Goal: Information Seeking & Learning: Check status

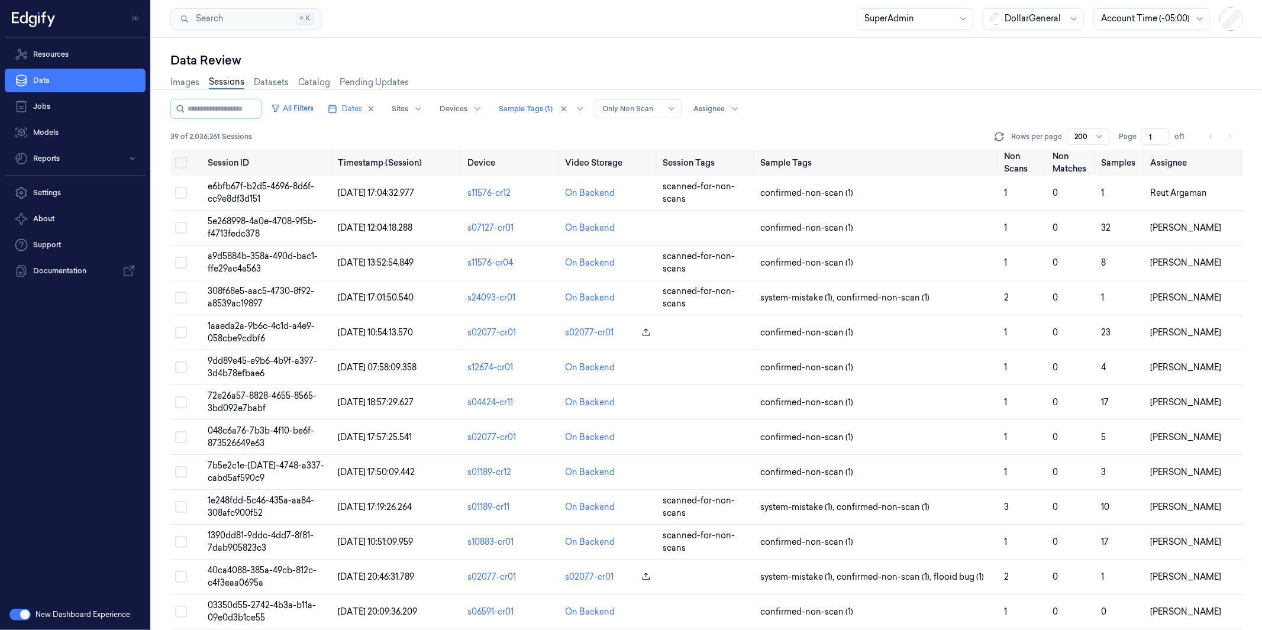
click at [220, 80] on link "Sessions" at bounding box center [226, 83] width 35 height 14
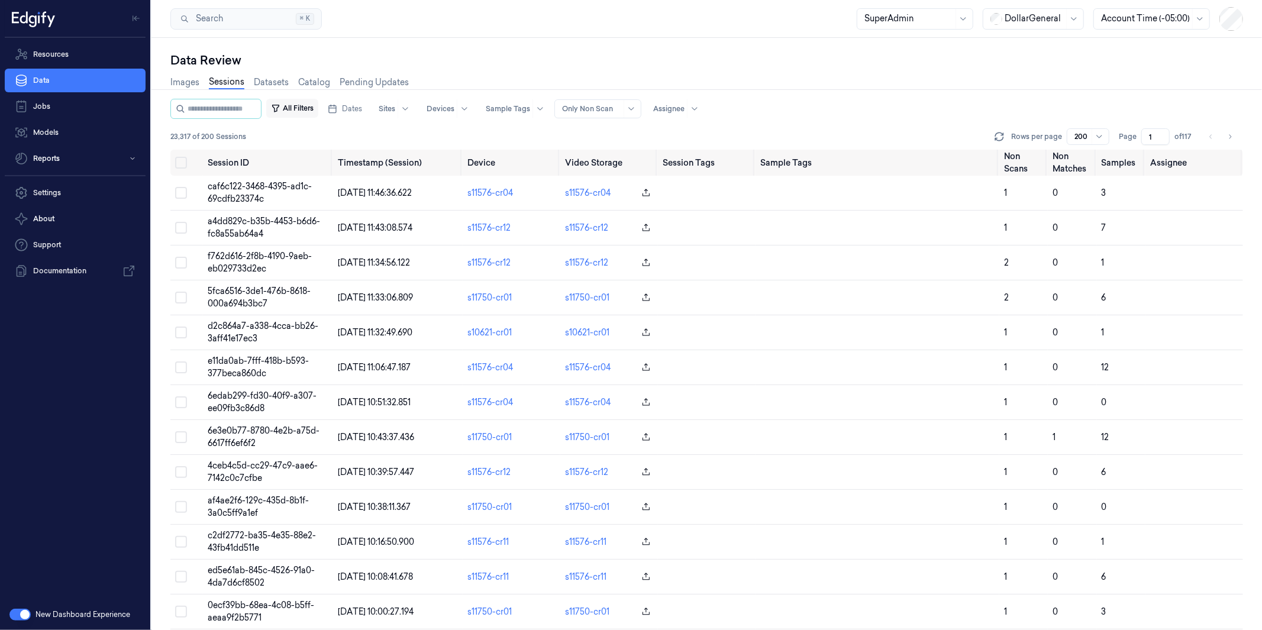
click at [318, 107] on button "All Filters" at bounding box center [292, 108] width 52 height 19
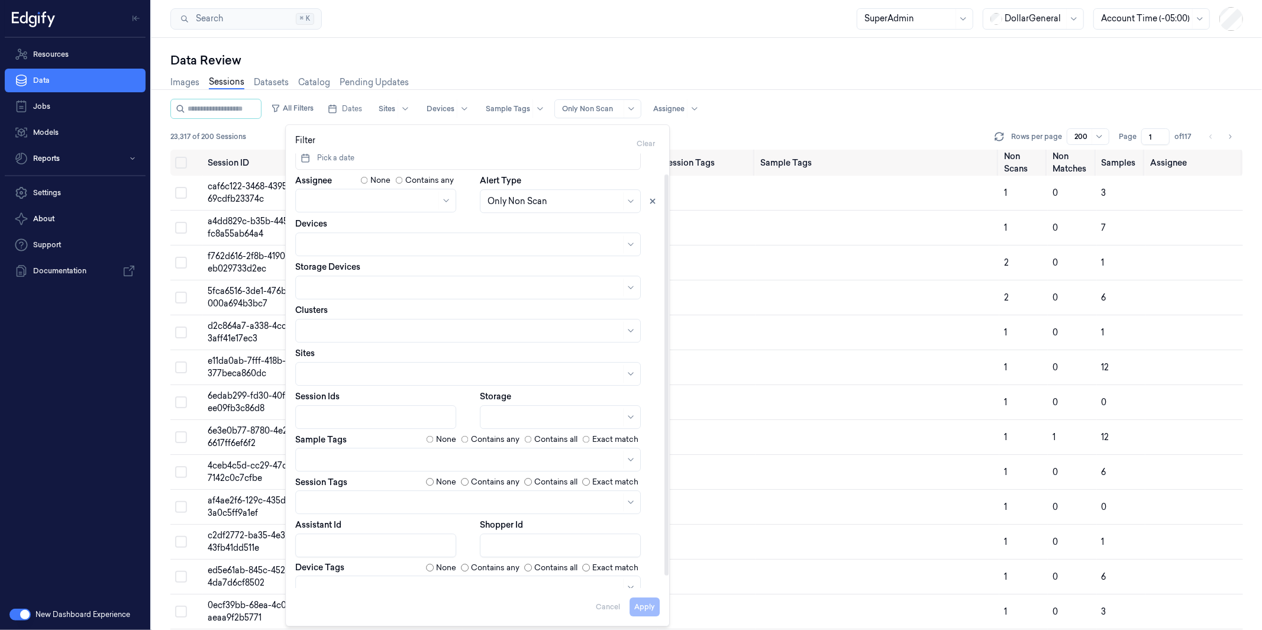
scroll to position [35, 0]
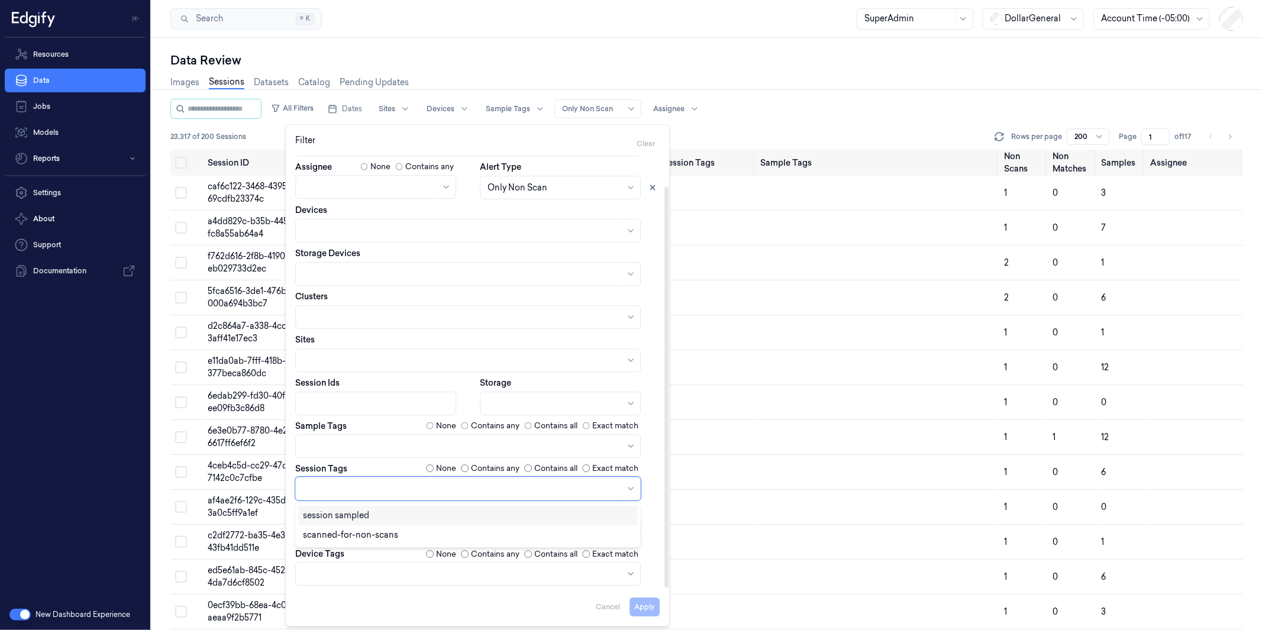
click at [361, 488] on div at bounding box center [462, 488] width 318 height 12
click at [366, 531] on div "scanned-for-non-scans" at bounding box center [350, 535] width 95 height 12
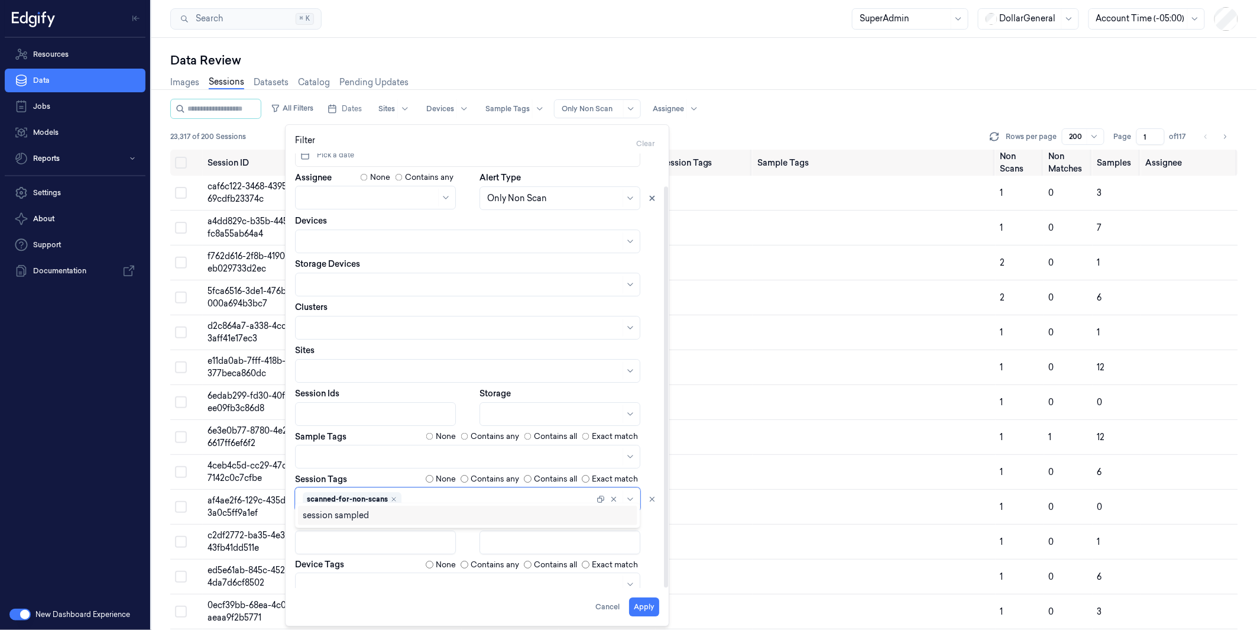
click at [358, 451] on div at bounding box center [462, 457] width 318 height 12
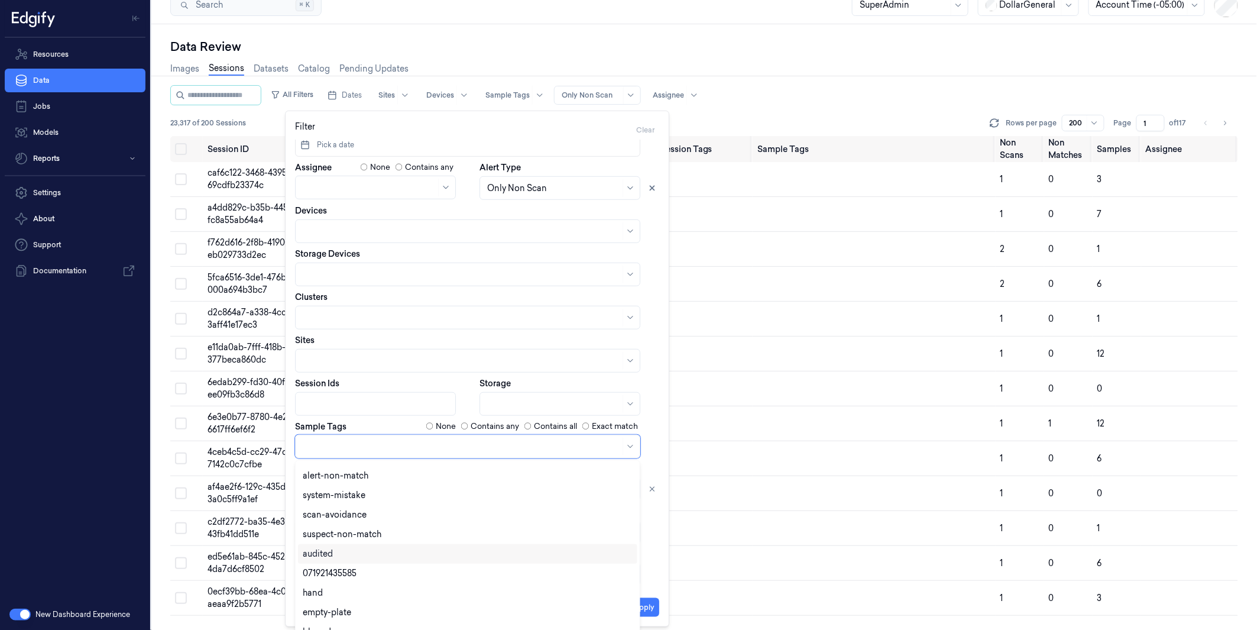
scroll to position [118, 0]
click at [382, 524] on div "suspect-non-match" at bounding box center [468, 530] width 330 height 12
click at [382, 524] on div "audited" at bounding box center [468, 530] width 330 height 12
click at [428, 447] on icon "Remove ,audited" at bounding box center [427, 446] width 7 height 7
click at [379, 448] on icon "Remove ,suspect-non-match" at bounding box center [380, 446] width 7 height 7
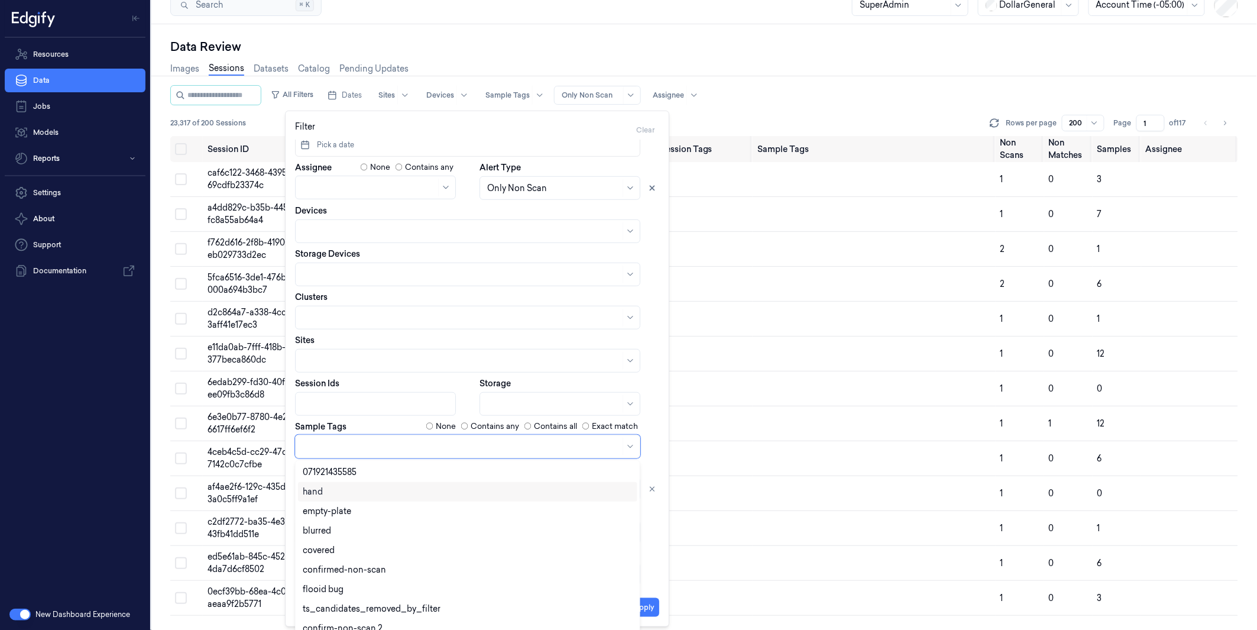
scroll to position [278, 0]
click at [386, 510] on div "confirmed-non-scan" at bounding box center [468, 507] width 330 height 12
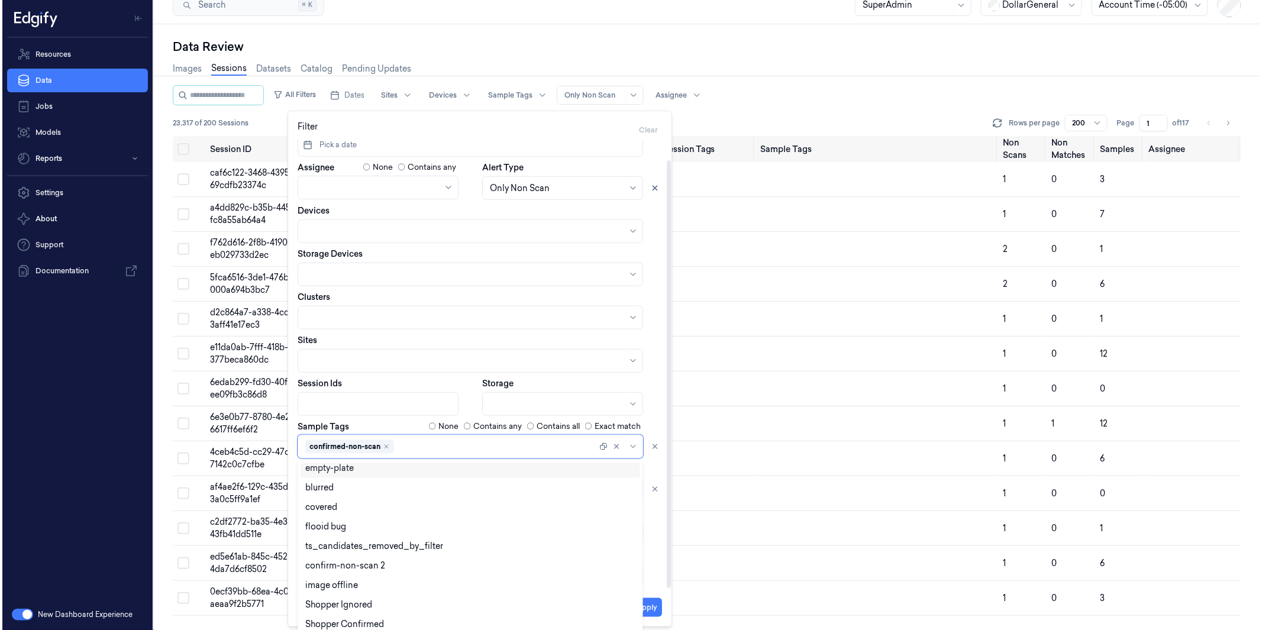
scroll to position [0, 0]
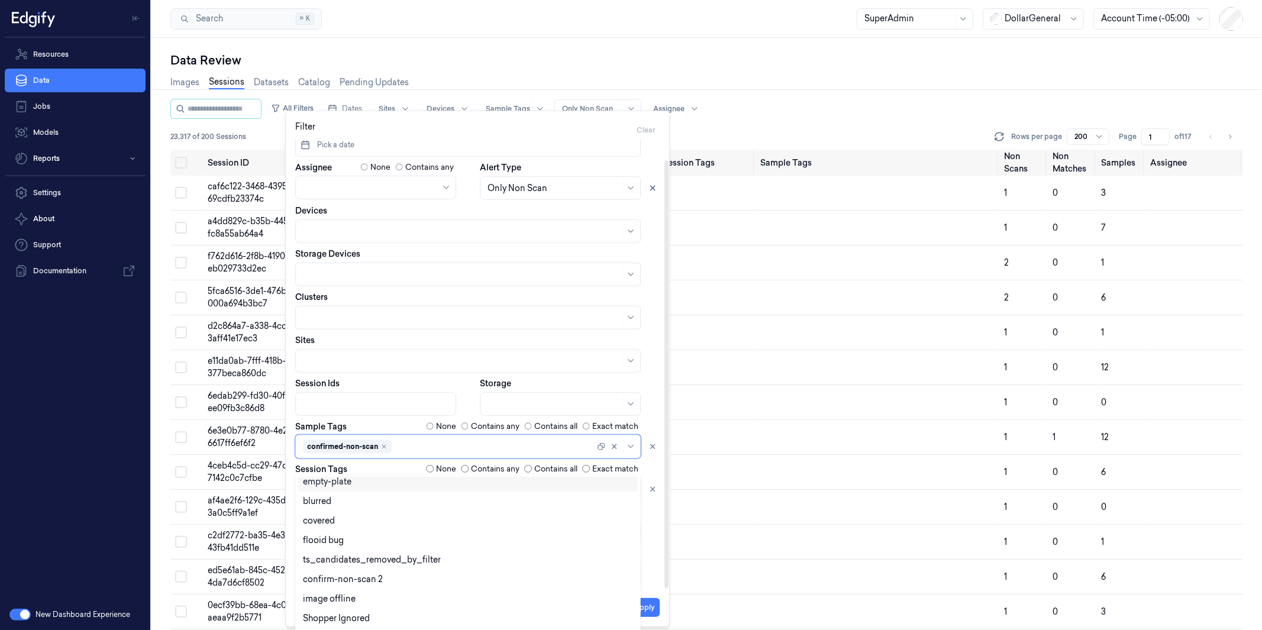
click at [449, 381] on div "Dates Pick a date Assignee None Contains any Alert Type Only Non Scan Devices S…" at bounding box center [477, 352] width 364 height 468
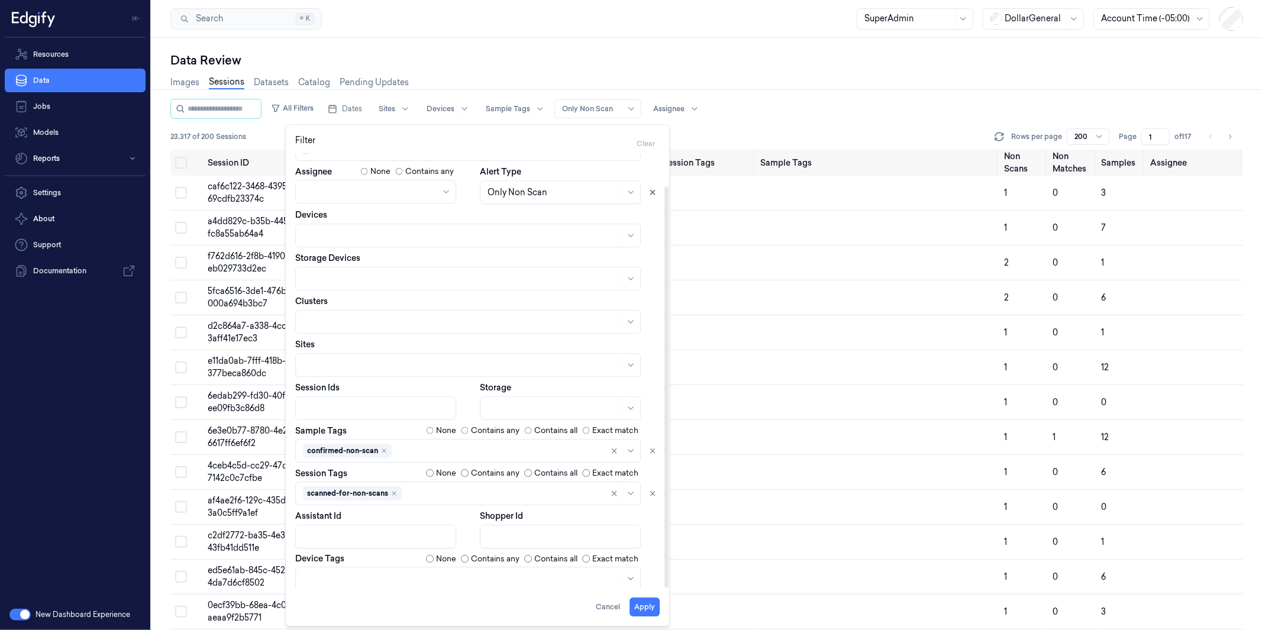
scroll to position [35, 0]
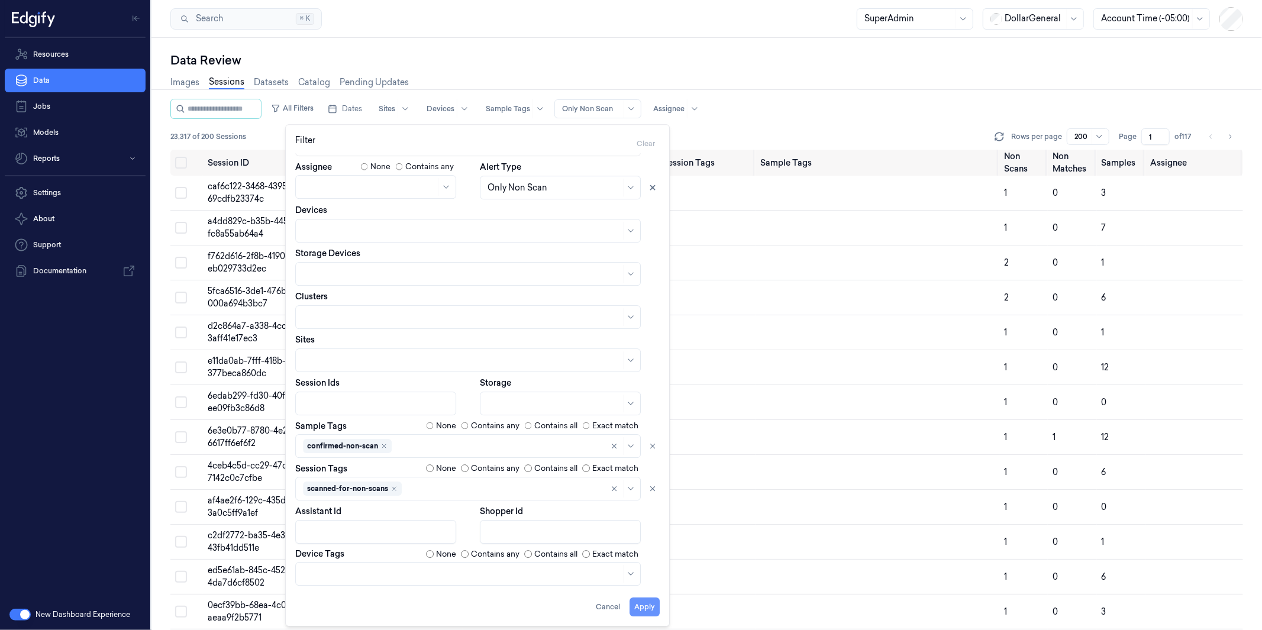
click at [651, 604] on button "Apply" at bounding box center [644, 607] width 30 height 19
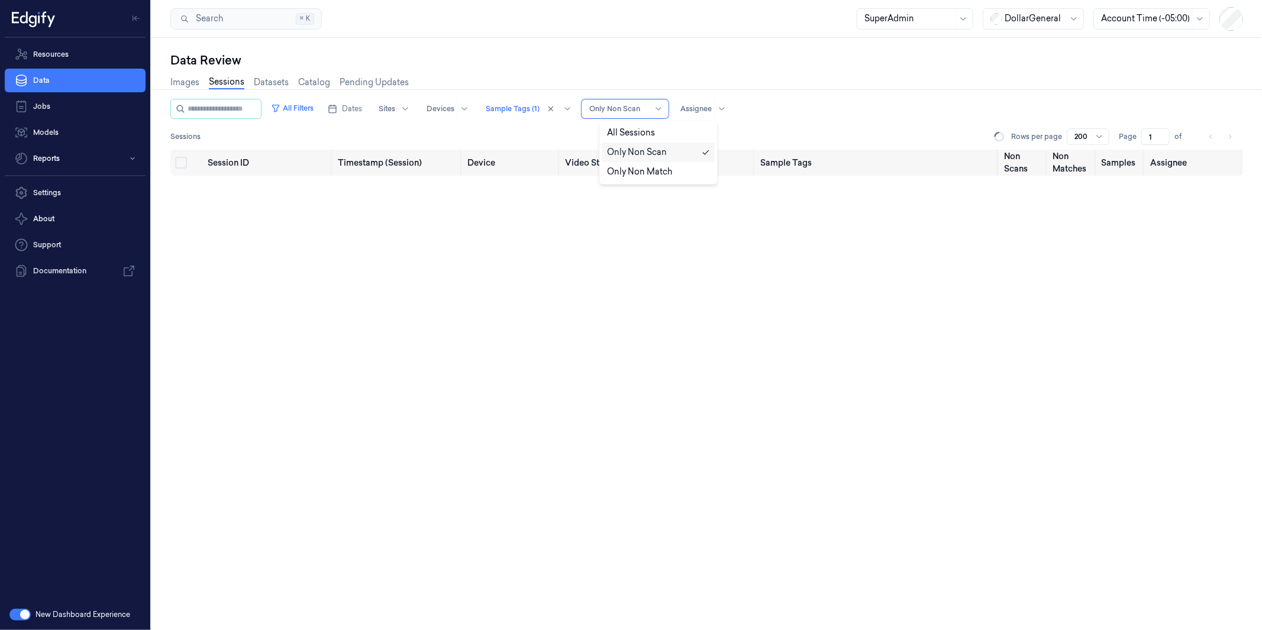
click at [648, 109] on div at bounding box center [618, 109] width 59 height 11
click at [646, 51] on div "Data Review Images Sessions Datasets Catalog Pending Updates All Filters Dates …" at bounding box center [706, 334] width 1110 height 592
click at [362, 104] on span "Dates" at bounding box center [352, 109] width 20 height 11
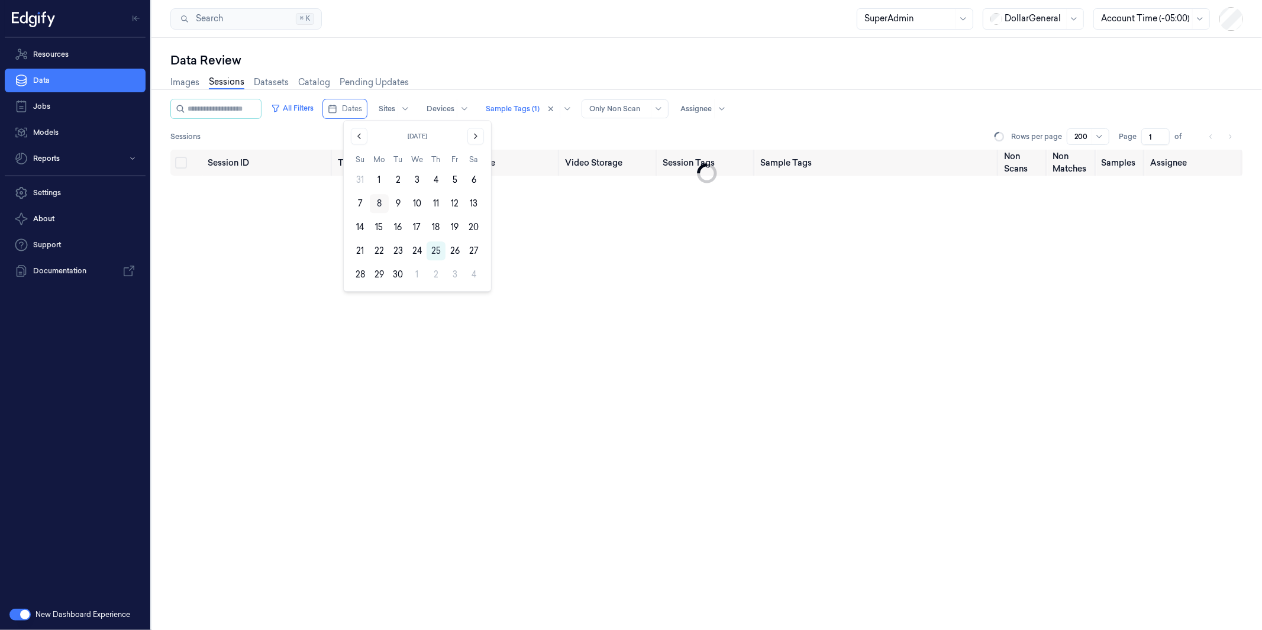
click at [377, 199] on button "8" at bounding box center [379, 203] width 19 height 19
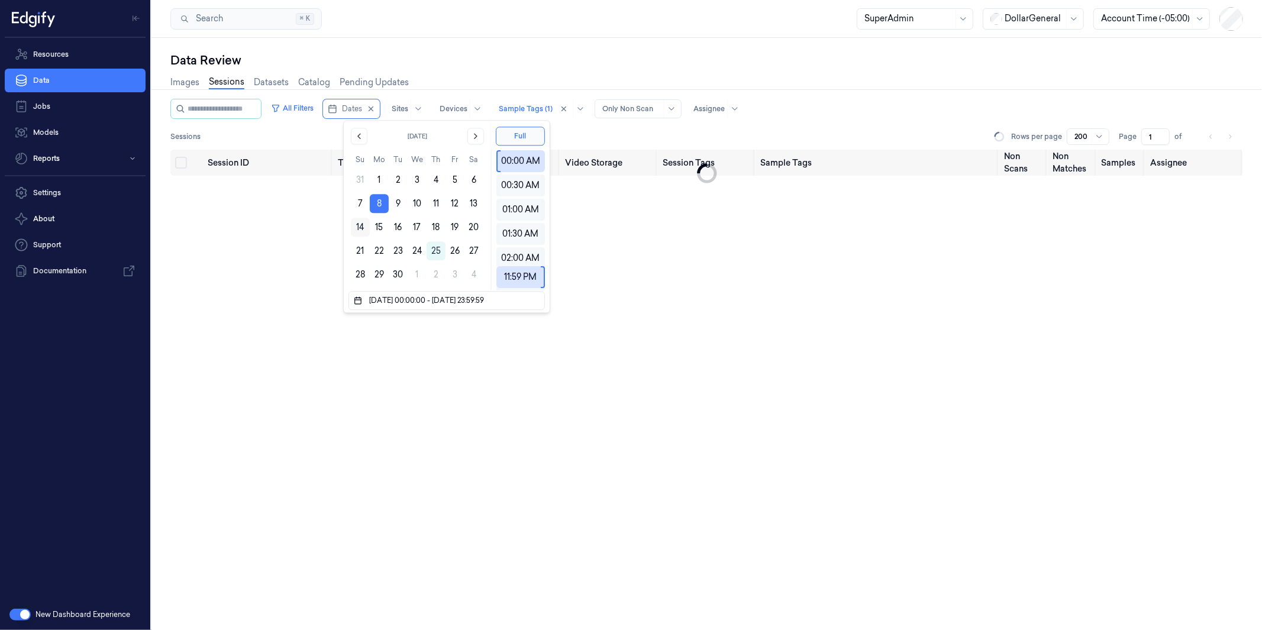
click at [358, 225] on button "14" at bounding box center [360, 227] width 19 height 19
click at [383, 173] on button "1" at bounding box center [379, 179] width 19 height 19
click at [363, 199] on button "7" at bounding box center [360, 203] width 19 height 19
type input "[DATE] 00:00:00 - [DATE] 23:59:59"
click at [524, 57] on div "Data Review" at bounding box center [706, 60] width 1072 height 17
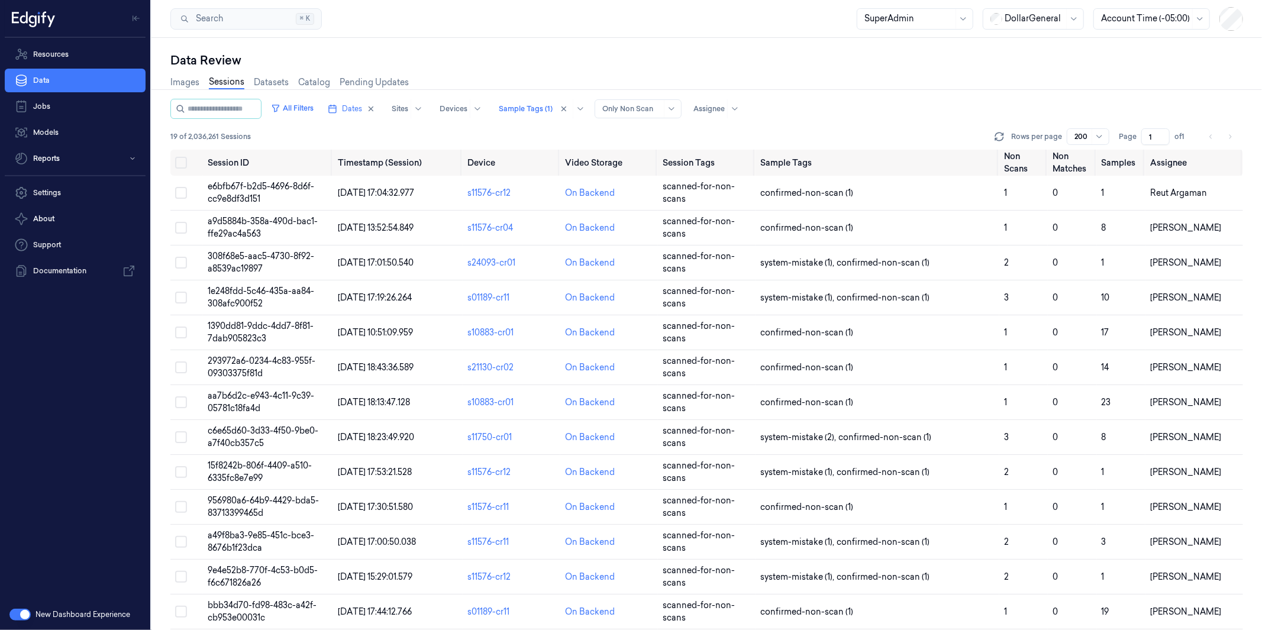
click at [218, 80] on link "Sessions" at bounding box center [226, 83] width 35 height 14
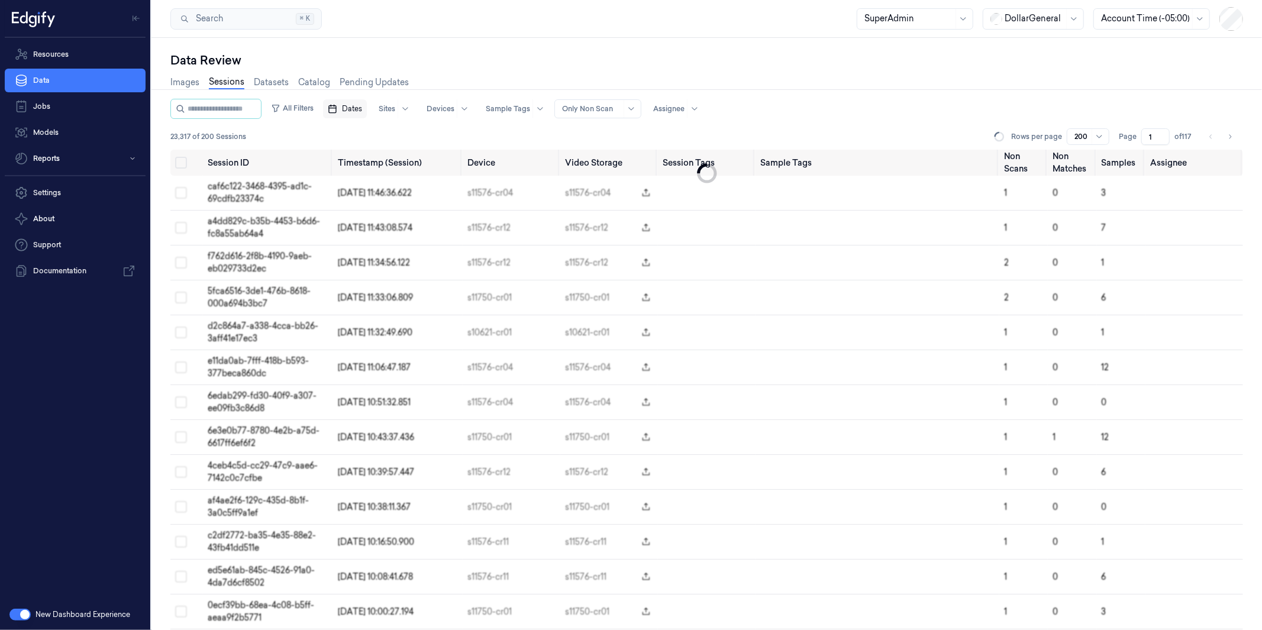
click at [362, 108] on span "Dates" at bounding box center [352, 109] width 20 height 11
click at [384, 174] on button "1" at bounding box center [379, 179] width 19 height 19
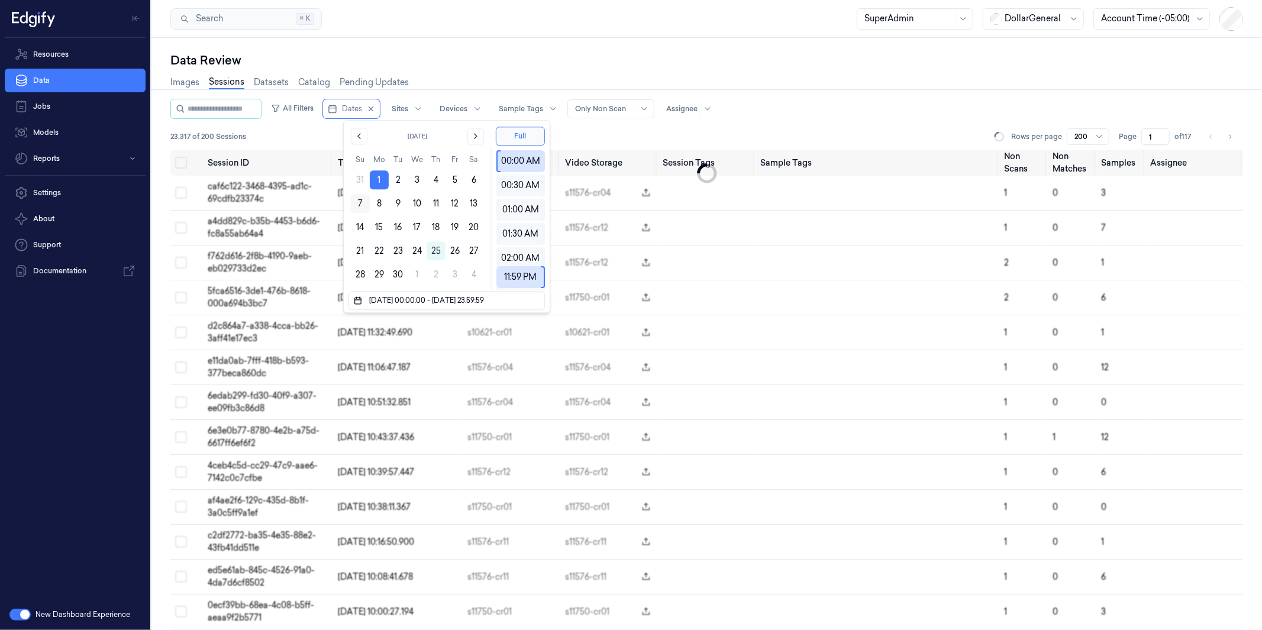
click at [355, 203] on button "7" at bounding box center [360, 203] width 19 height 19
type input "[DATE] 00:00:00 - [DATE] 23:59:59"
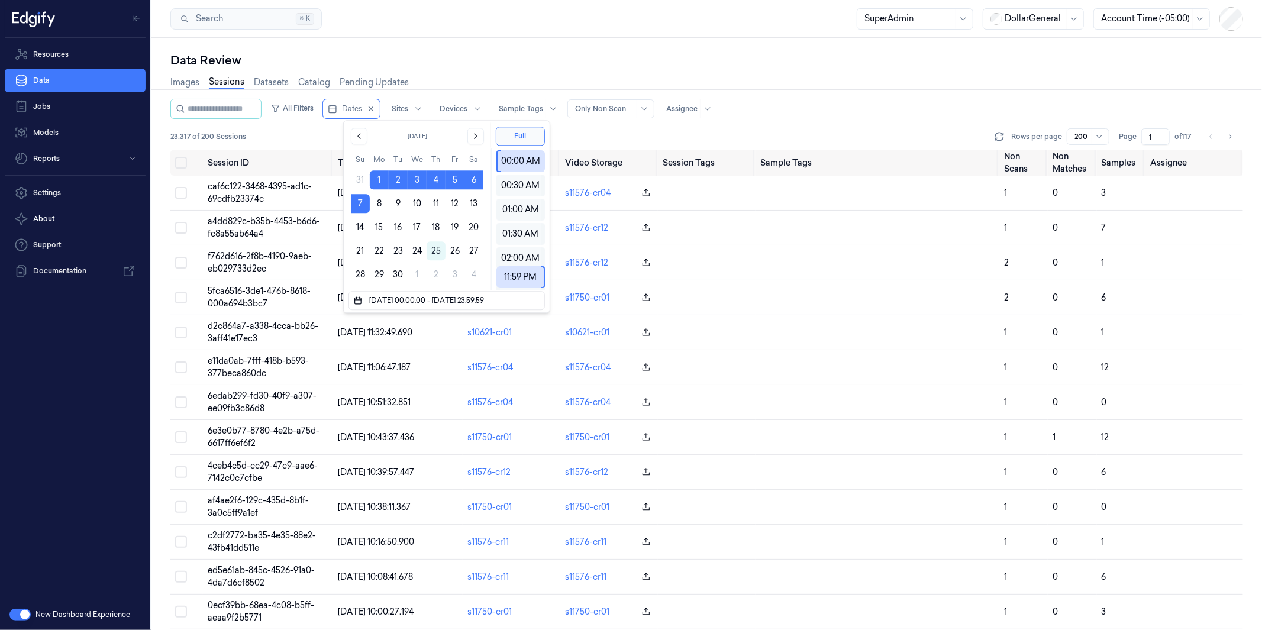
click at [535, 44] on div "Data Review Images Sessions Datasets Catalog Pending Updates All Filters Dates …" at bounding box center [706, 334] width 1110 height 592
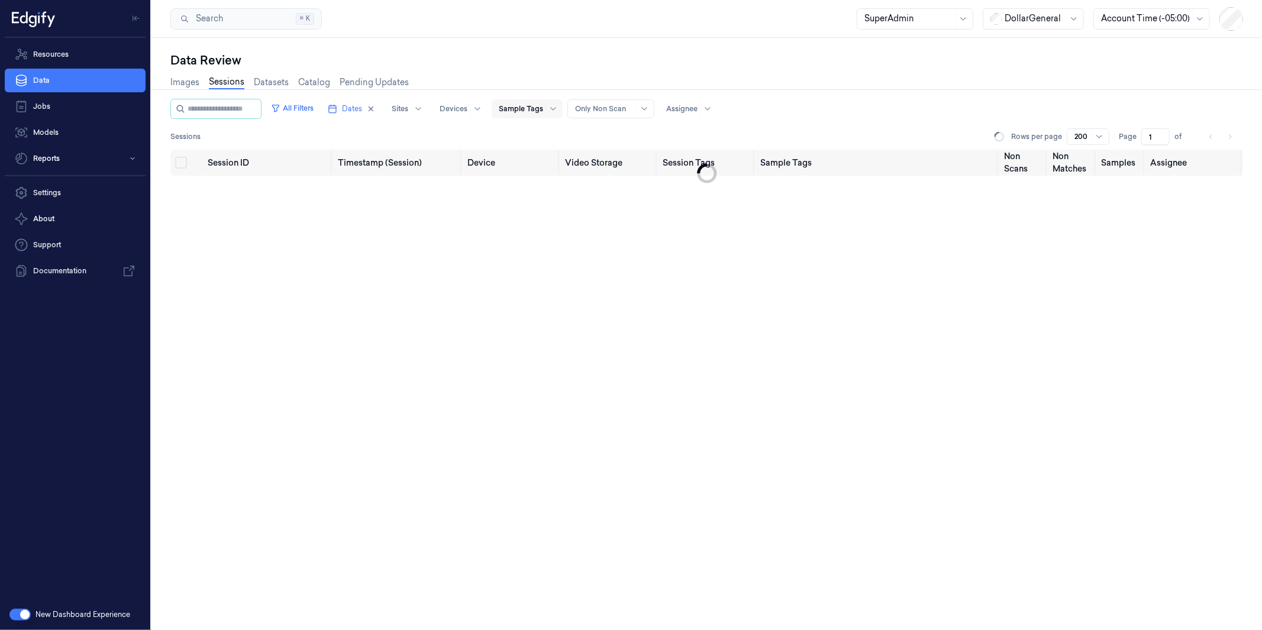
click at [543, 104] on div at bounding box center [521, 109] width 44 height 11
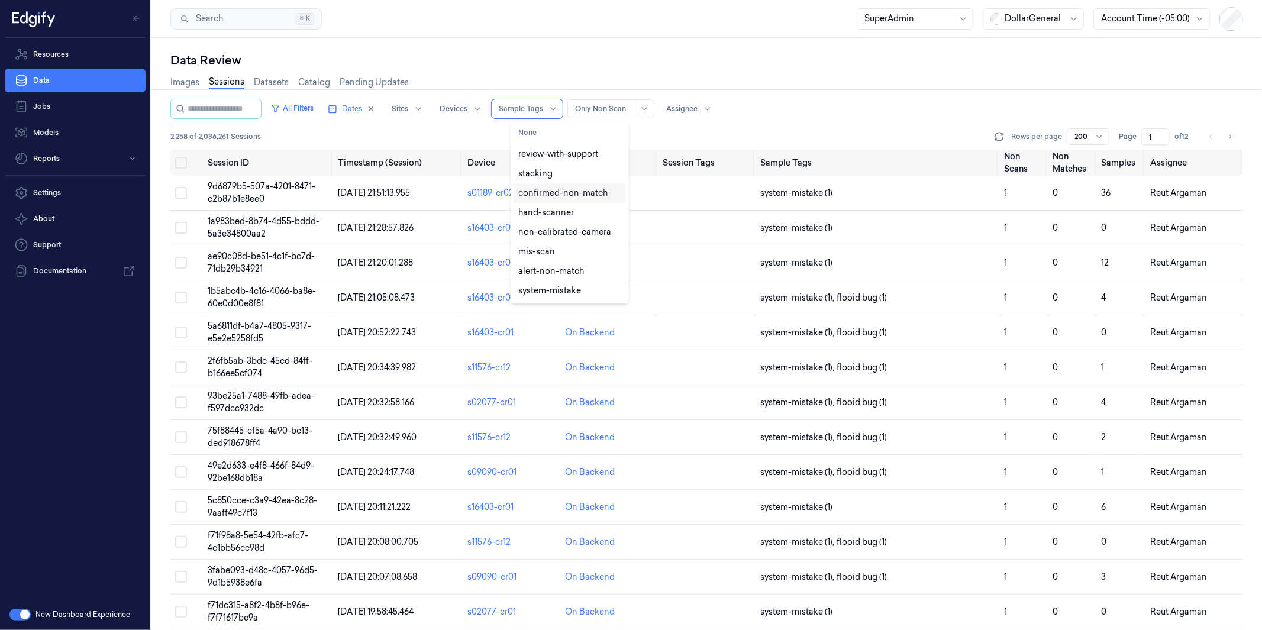
click at [591, 192] on div "confirmed-non-match" at bounding box center [562, 193] width 89 height 12
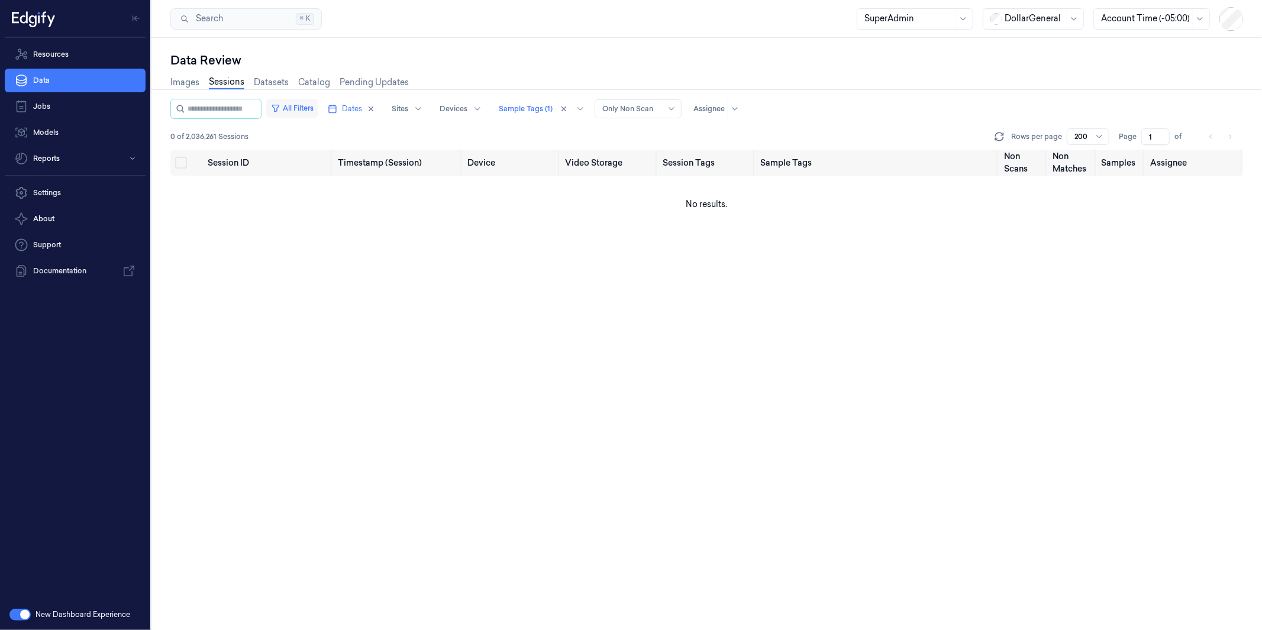
click at [312, 108] on button "All Filters" at bounding box center [292, 108] width 52 height 19
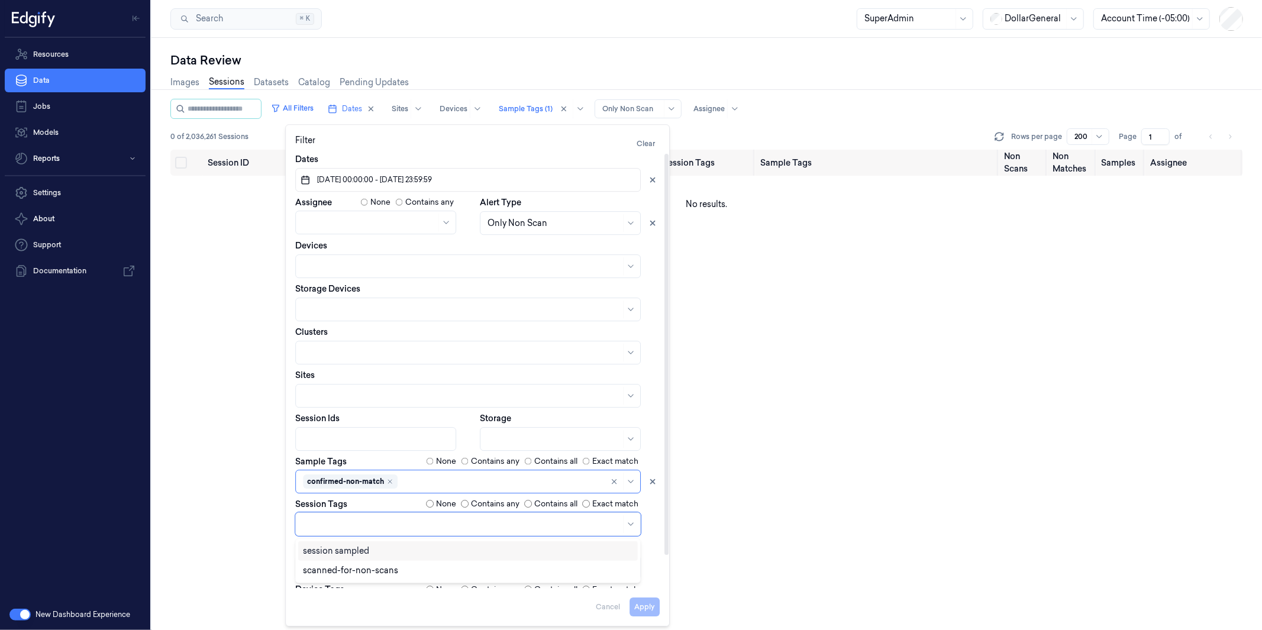
click at [354, 522] on div at bounding box center [462, 524] width 318 height 12
click at [367, 571] on div "scanned-for-non-scans" at bounding box center [350, 570] width 95 height 12
click at [647, 606] on button "Apply" at bounding box center [644, 607] width 30 height 19
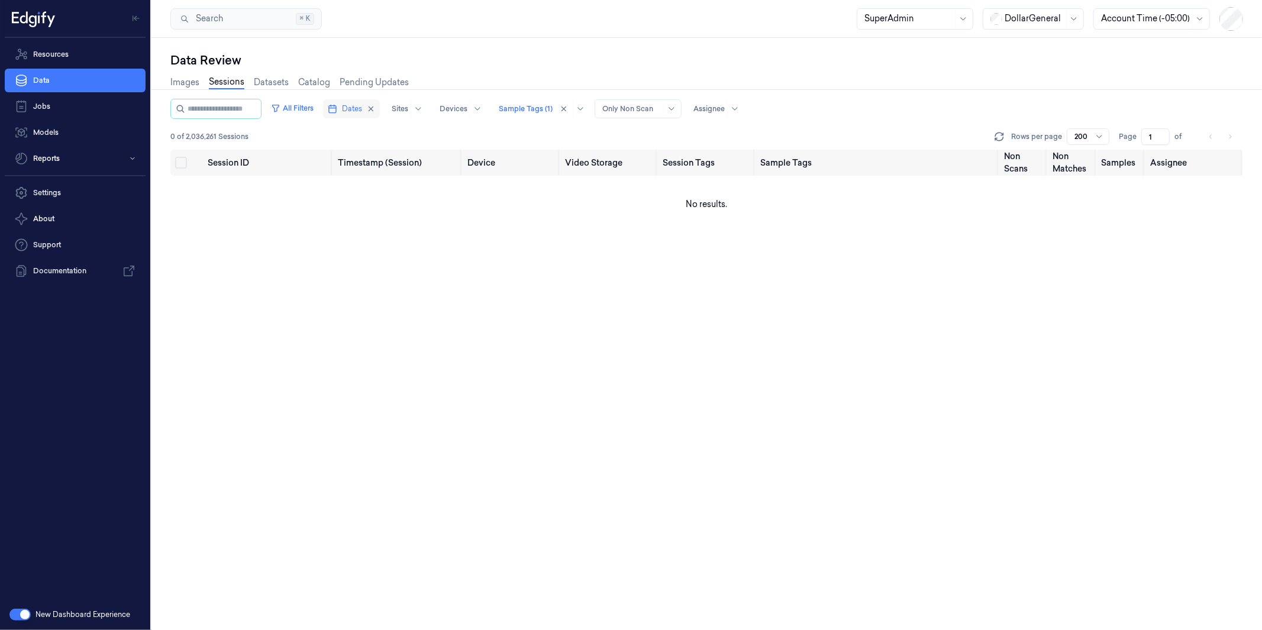
click at [364, 101] on button "Dates" at bounding box center [351, 108] width 57 height 19
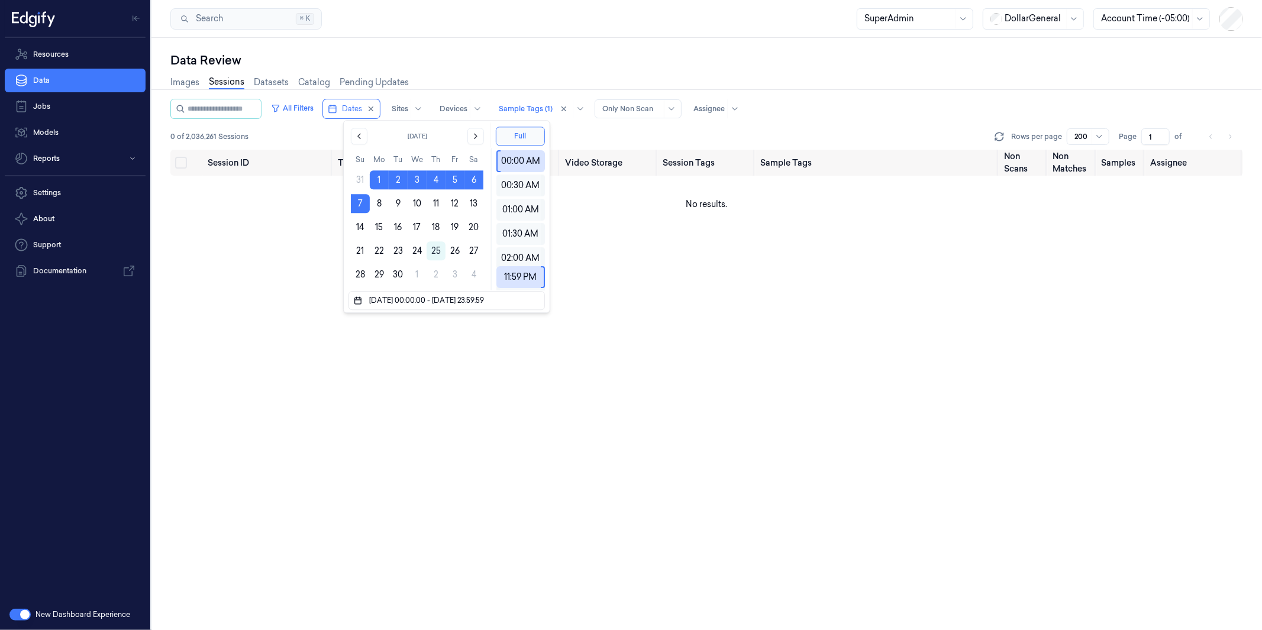
click at [423, 51] on div "Data Review Images Sessions Datasets Catalog Pending Updates All Filters Dates …" at bounding box center [706, 334] width 1110 height 592
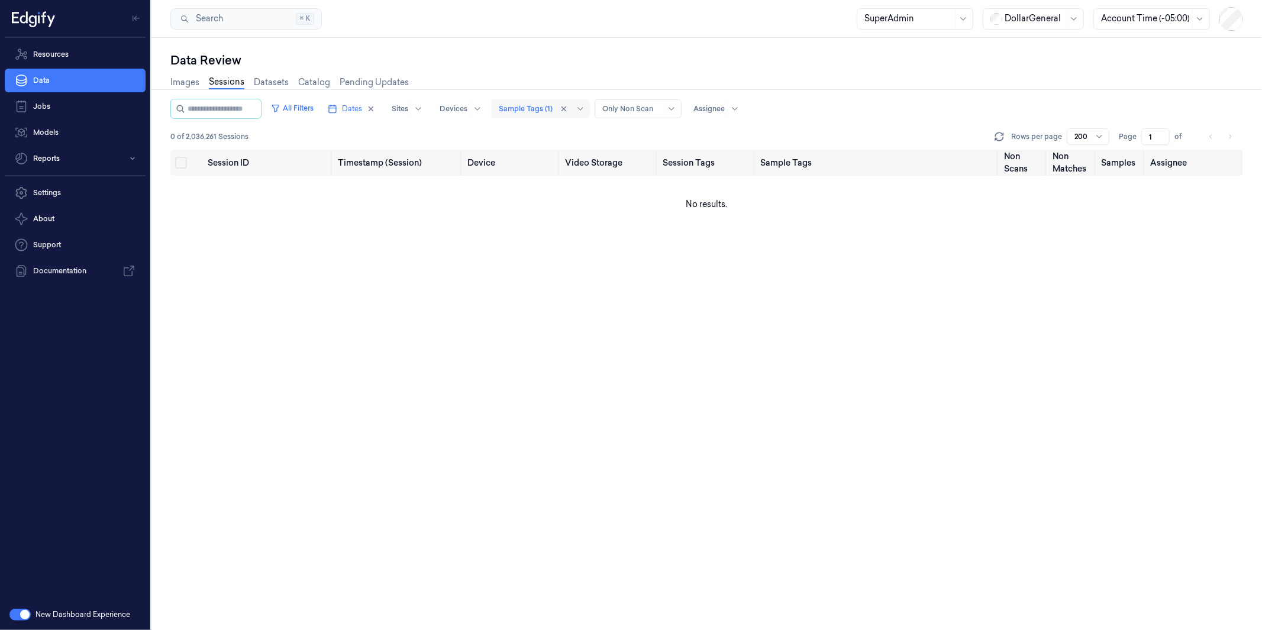
click at [545, 108] on div at bounding box center [526, 109] width 54 height 11
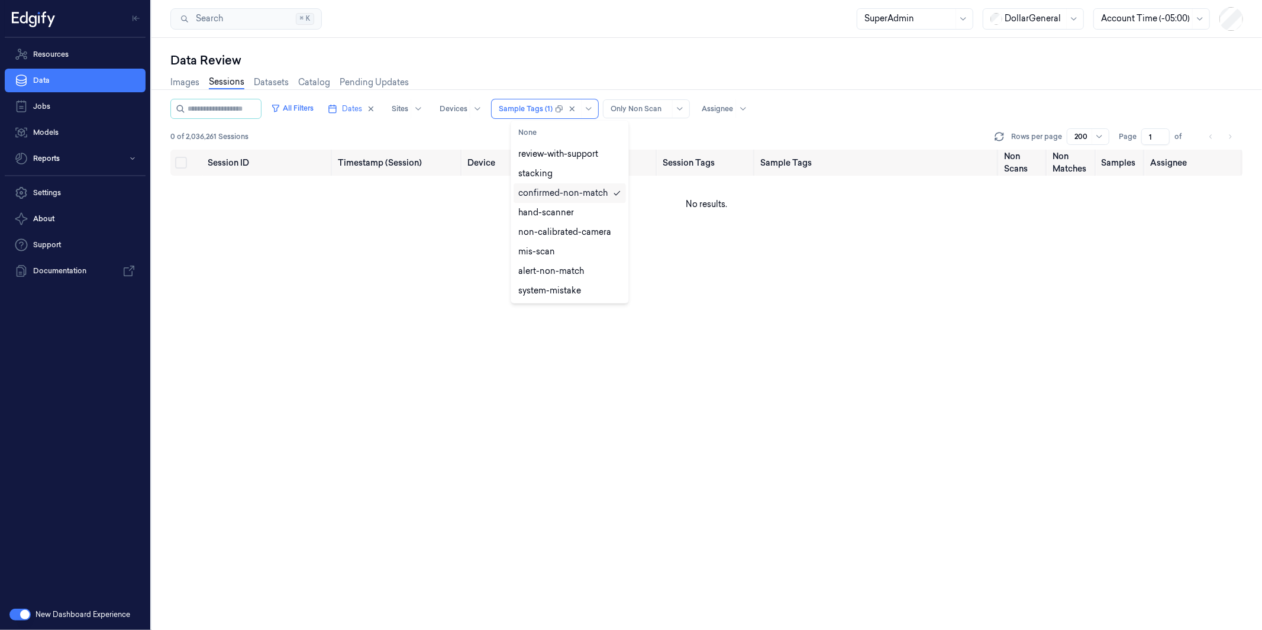
click at [590, 198] on div "confirmed-non-match" at bounding box center [562, 193] width 89 height 12
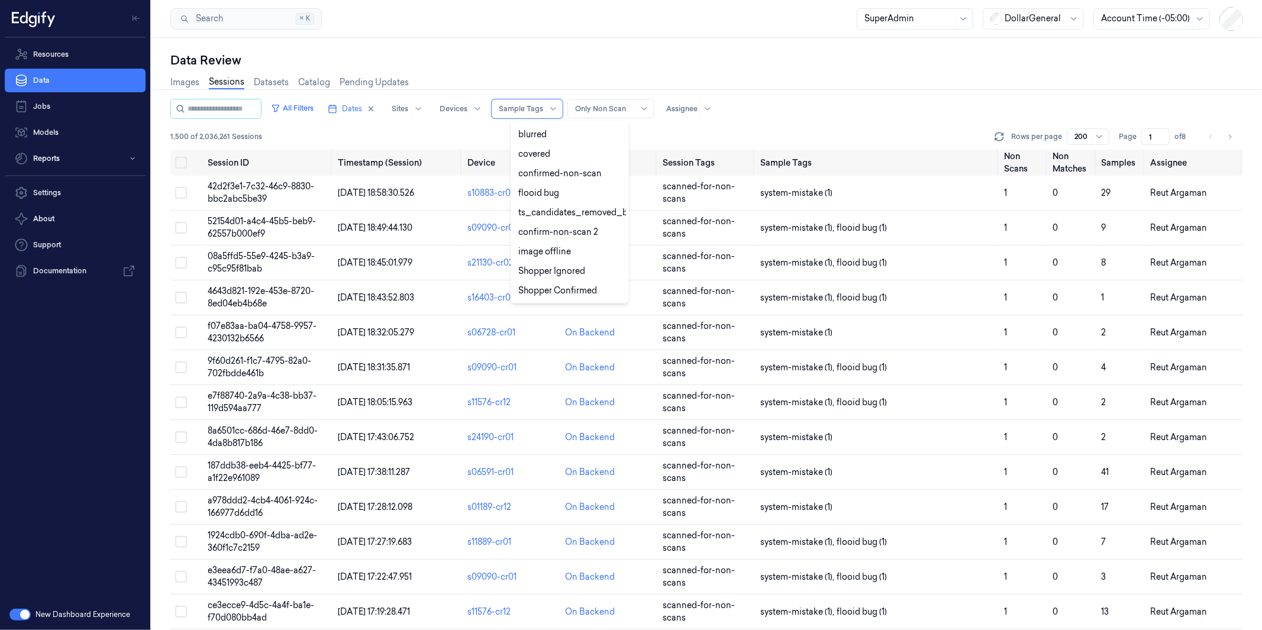
scroll to position [297, 0]
click at [574, 168] on div "confirmed-non-scan" at bounding box center [559, 173] width 83 height 12
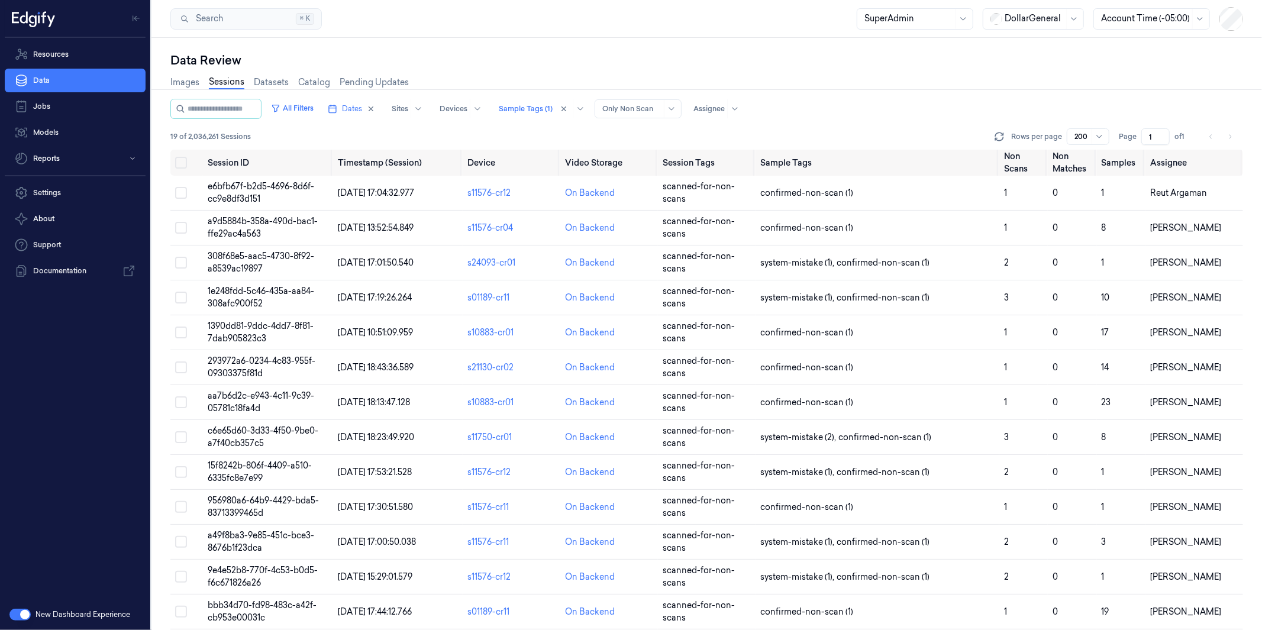
click at [528, 21] on div "Search Search... ⌘ K SuperAdmin DollarGeneral Account Time (-05:00)" at bounding box center [706, 19] width 1110 height 38
click at [308, 107] on button "All Filters" at bounding box center [292, 108] width 52 height 19
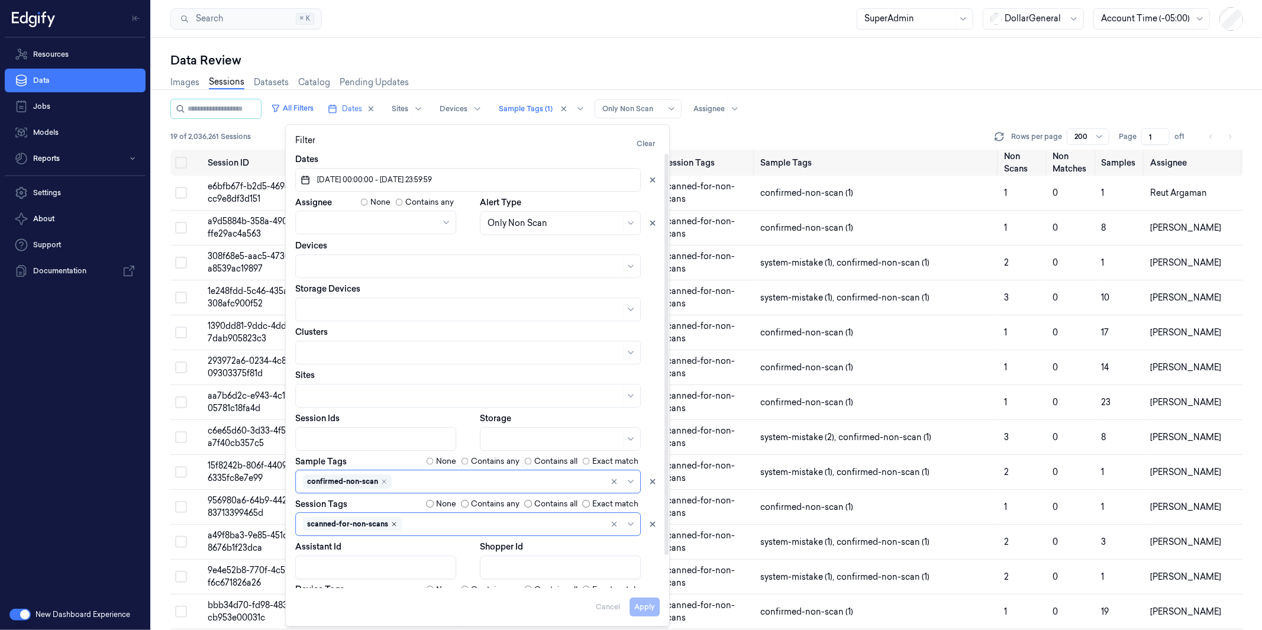
click at [394, 522] on icon "Remove ,scanned-for-non-scans" at bounding box center [393, 523] width 7 height 7
click at [649, 607] on button "Apply" at bounding box center [644, 607] width 30 height 19
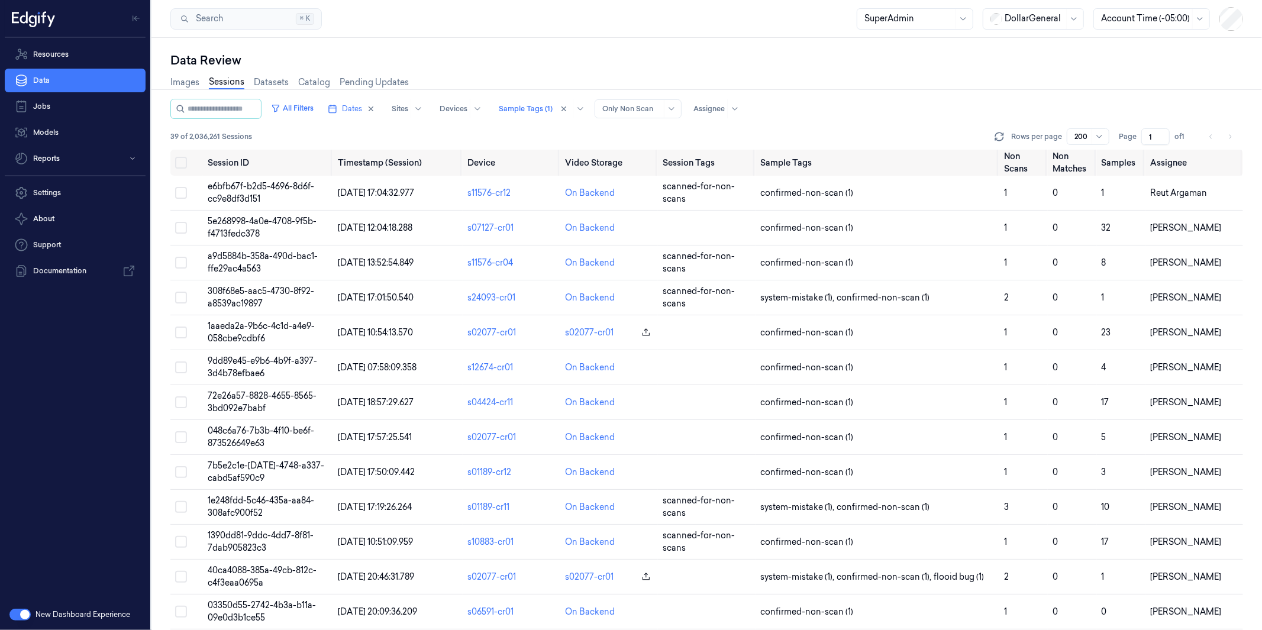
click at [515, 27] on div "Search Search... ⌘ K SuperAdmin DollarGeneral Account Time (-05:00)" at bounding box center [706, 19] width 1110 height 38
drag, startPoint x: 179, startPoint y: 136, endPoint x: 170, endPoint y: 136, distance: 9.5
click at [170, 136] on span "39 of 2,036,261 Sessions" at bounding box center [211, 136] width 82 height 11
click at [202, 137] on span "39 of 2,036,261 Sessions" at bounding box center [211, 136] width 82 height 11
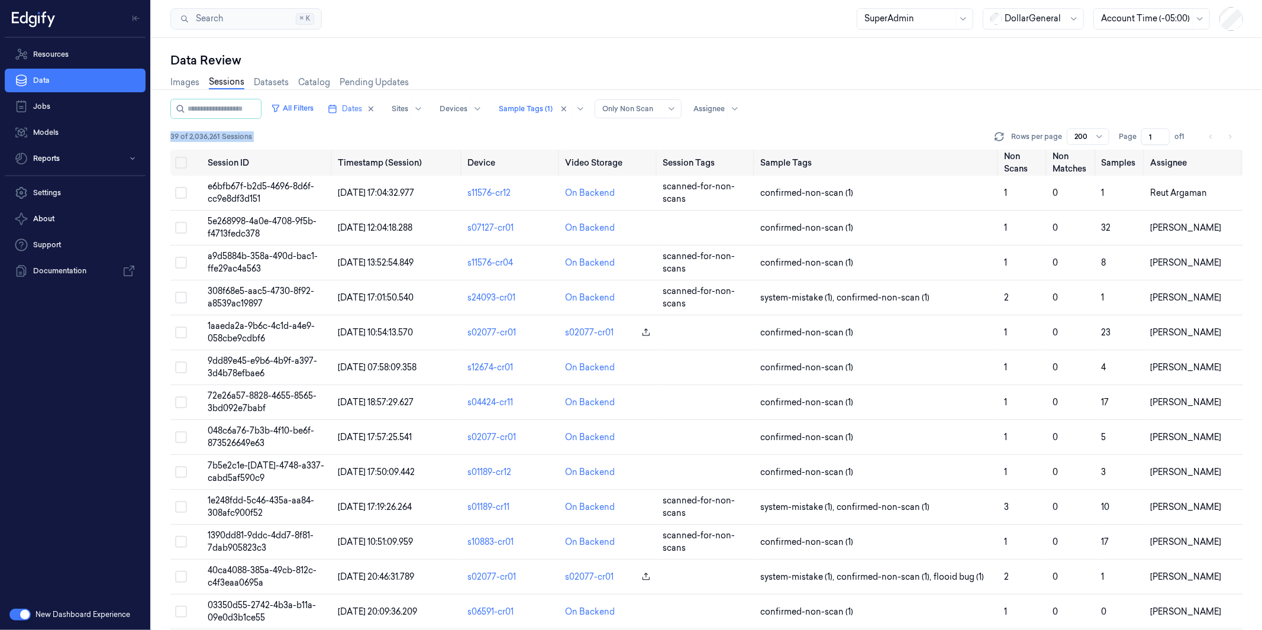
click at [202, 137] on span "39 of 2,036,261 Sessions" at bounding box center [211, 136] width 82 height 11
click at [173, 132] on span "39 of 2,036,261 Sessions" at bounding box center [211, 136] width 82 height 11
click at [661, 104] on div at bounding box center [631, 109] width 59 height 11
click at [581, 42] on div "Data Review Images Sessions Datasets Catalog Pending Updates All Filters Dates …" at bounding box center [706, 334] width 1110 height 592
click at [658, 115] on div "Only Non Scan" at bounding box center [631, 109] width 59 height 18
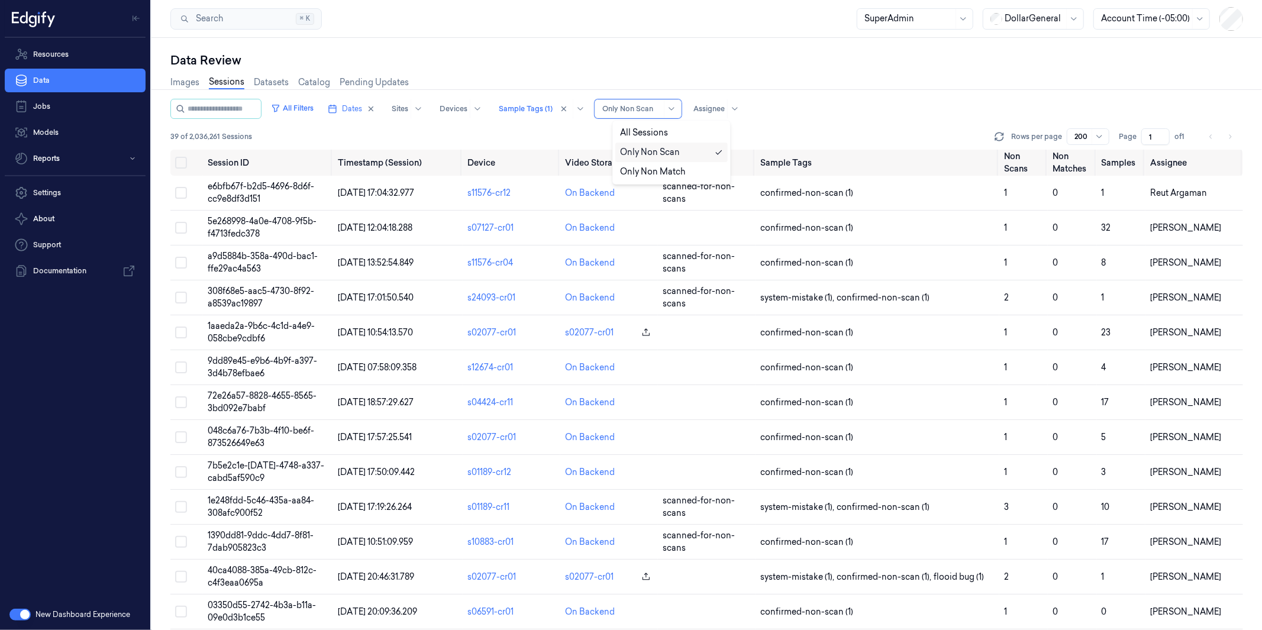
click at [654, 154] on div "Only Non Scan" at bounding box center [650, 152] width 60 height 12
click at [174, 132] on span "39 of 2,036,261 Sessions" at bounding box center [211, 136] width 82 height 11
click at [309, 105] on button "All Filters" at bounding box center [292, 108] width 52 height 19
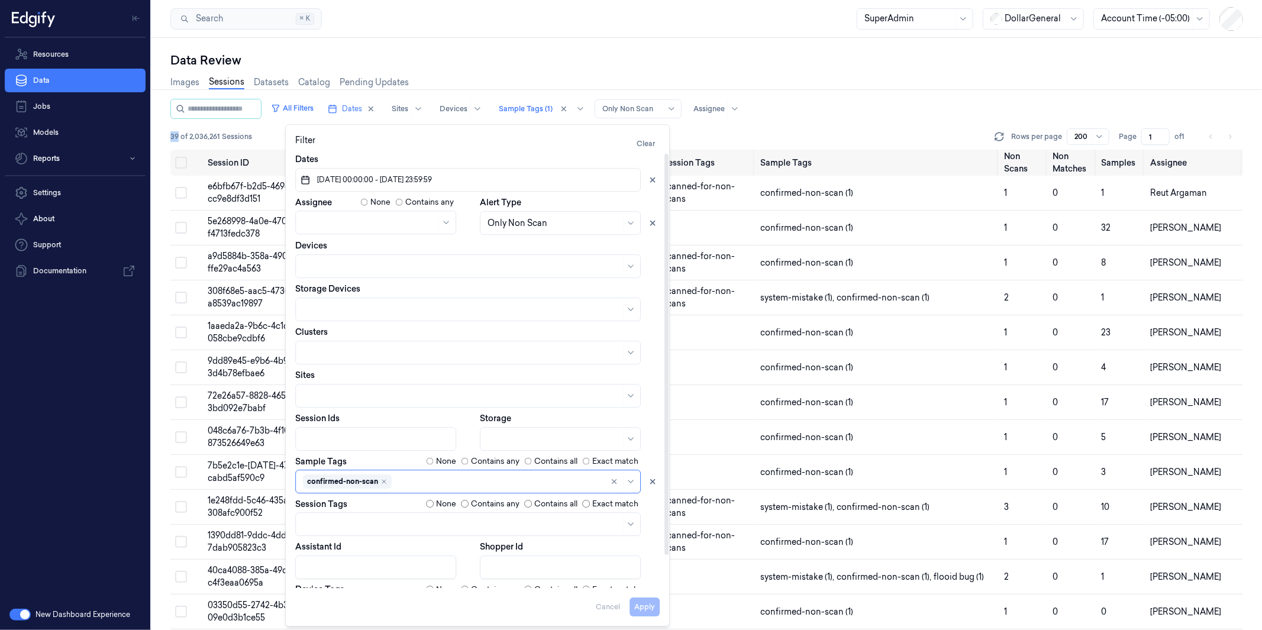
scroll to position [35, 0]
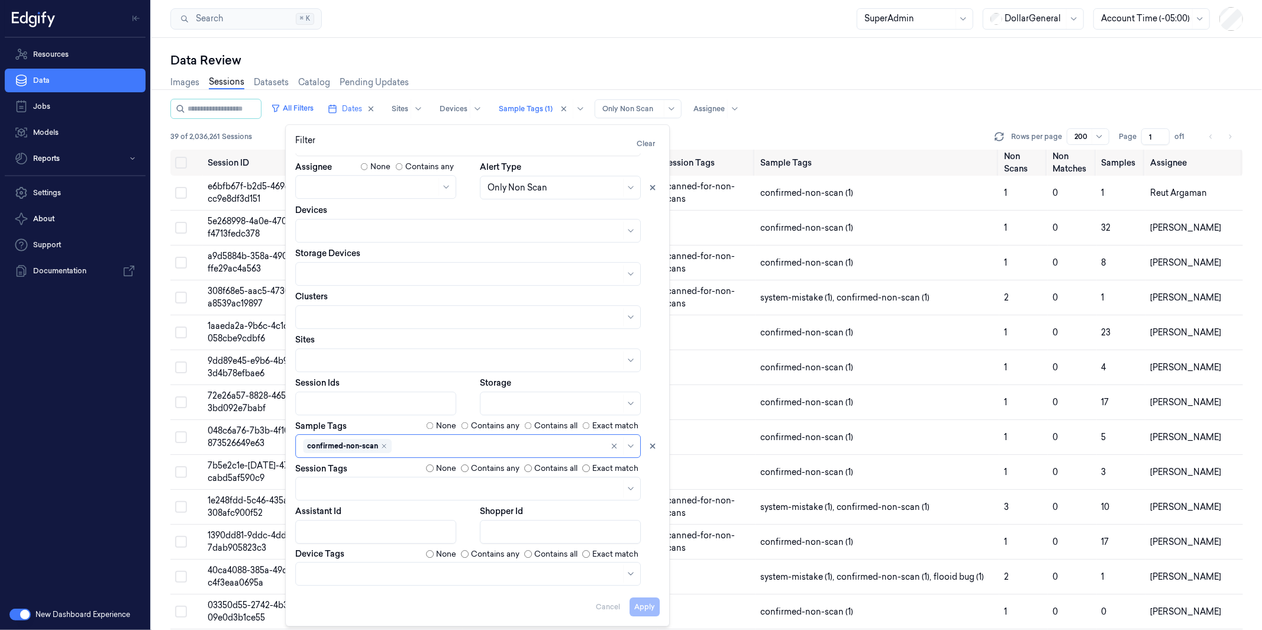
click at [934, 109] on div "All Filters Dates Sites Devices Sample Tags (1) Alert Type Only Non Scan Assign…" at bounding box center [706, 109] width 1072 height 20
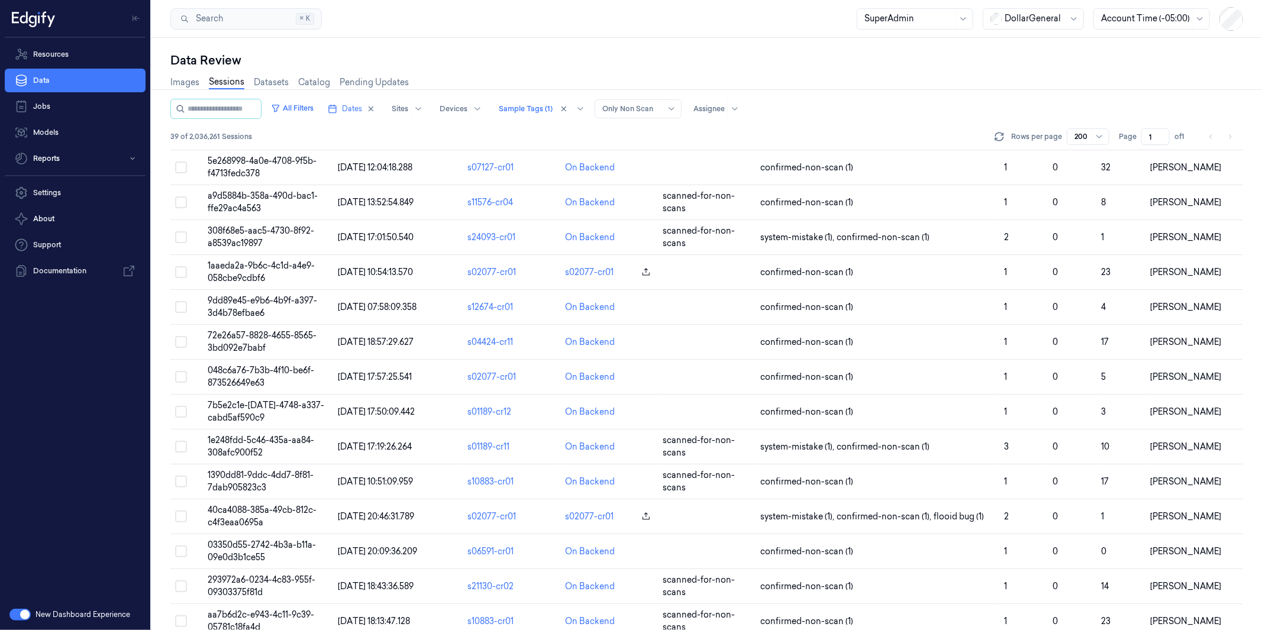
scroll to position [0, 0]
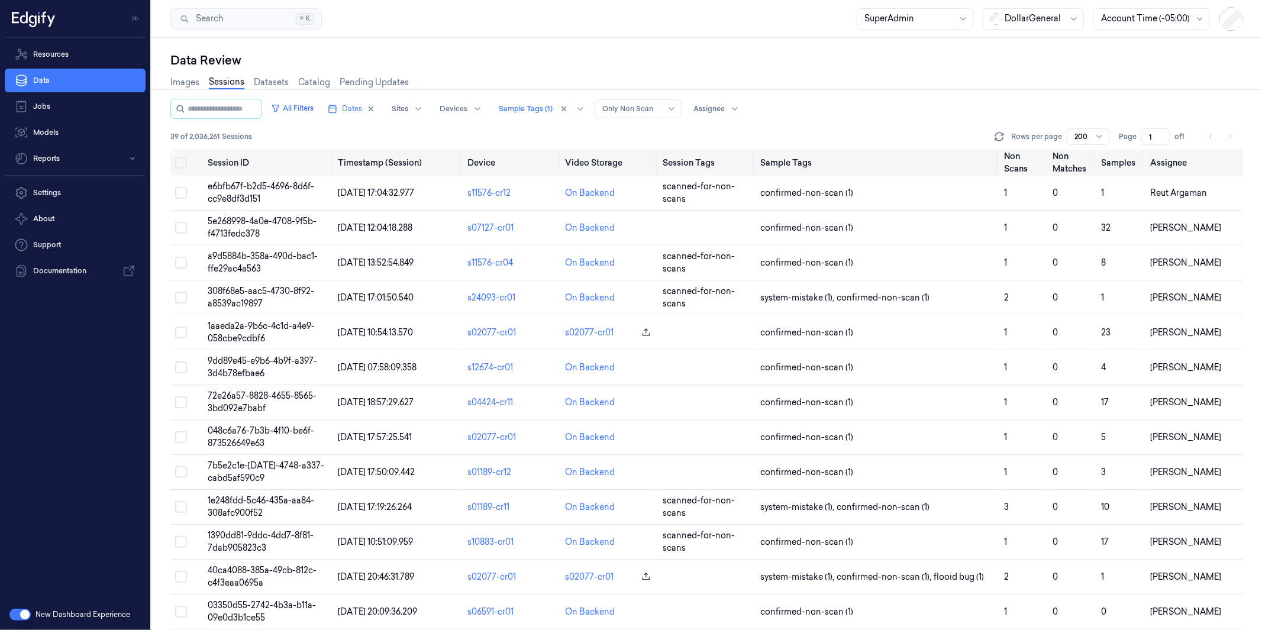
click at [661, 104] on div at bounding box center [631, 109] width 59 height 11
click at [658, 151] on div "Only Non Scan" at bounding box center [650, 152] width 60 height 12
click at [661, 104] on div at bounding box center [631, 109] width 59 height 11
click at [670, 47] on div "Data Review Images Sessions Datasets Catalog Pending Updates All Filters Dates …" at bounding box center [706, 334] width 1110 height 592
click at [311, 106] on button "All Filters" at bounding box center [292, 108] width 52 height 19
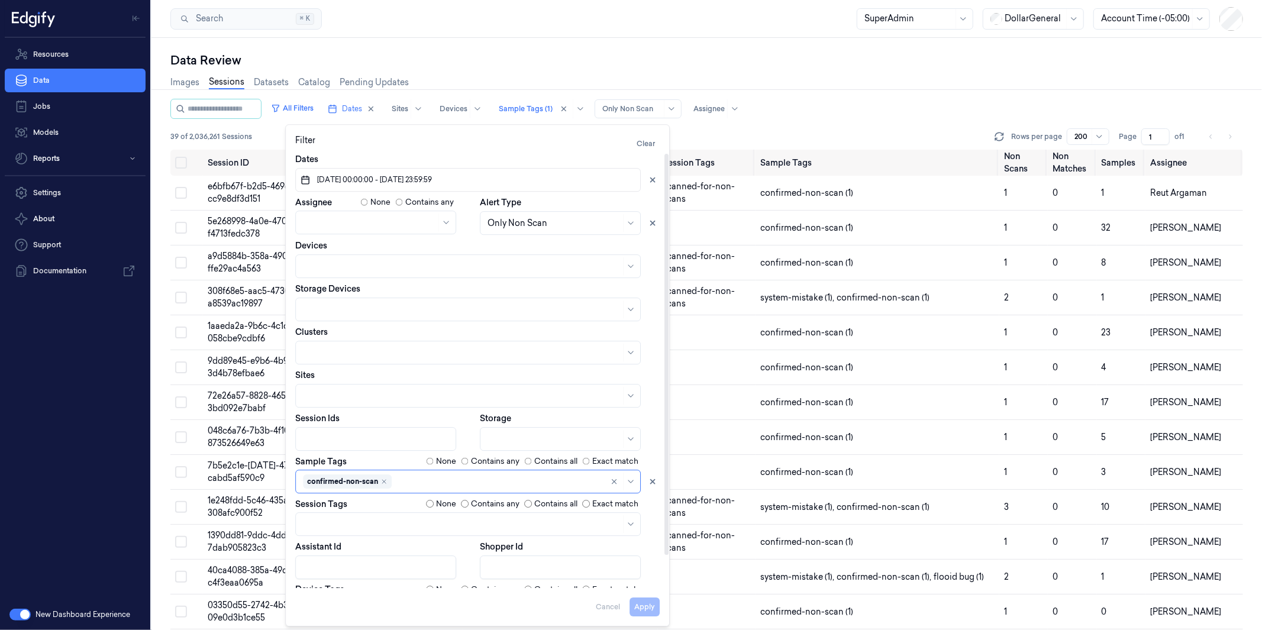
scroll to position [35, 0]
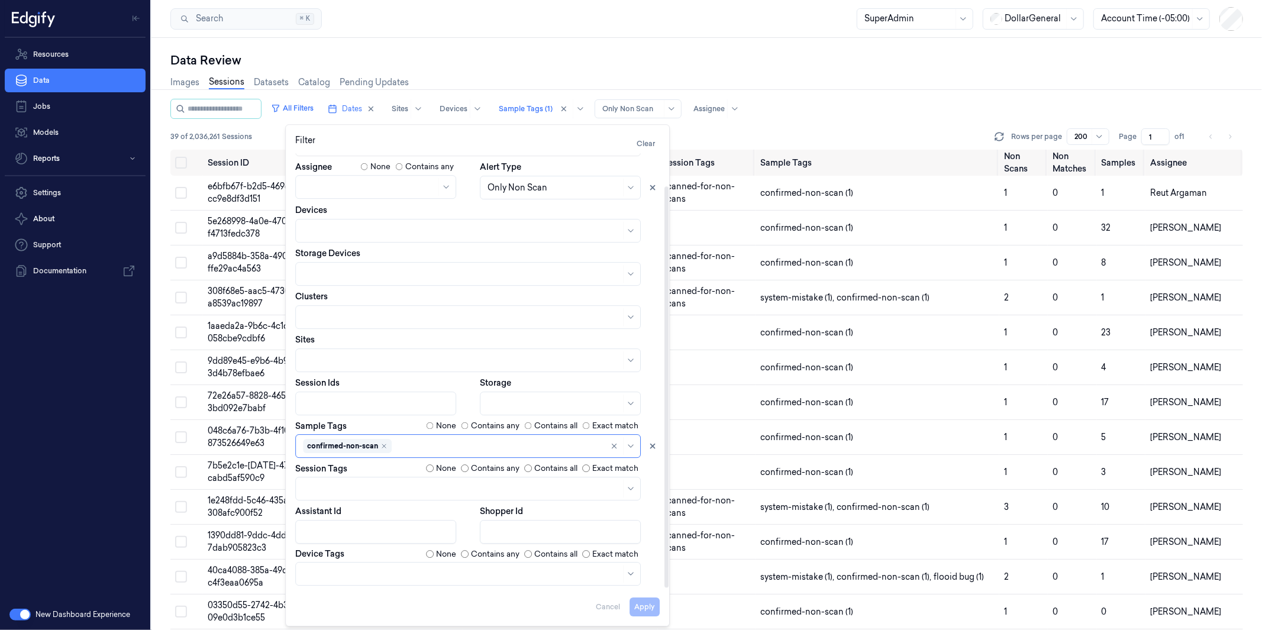
click at [777, 14] on div "Search Search... ⌘ K SuperAdmin DollarGeneral Account Time (-05:00)" at bounding box center [706, 19] width 1110 height 38
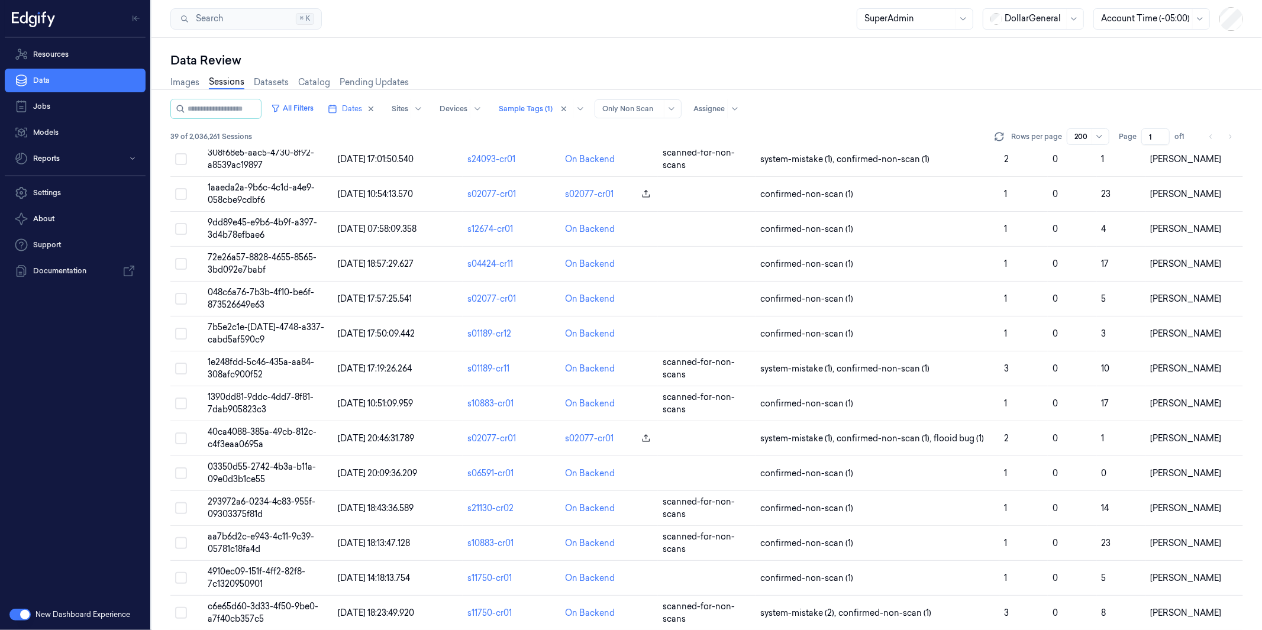
scroll to position [0, 0]
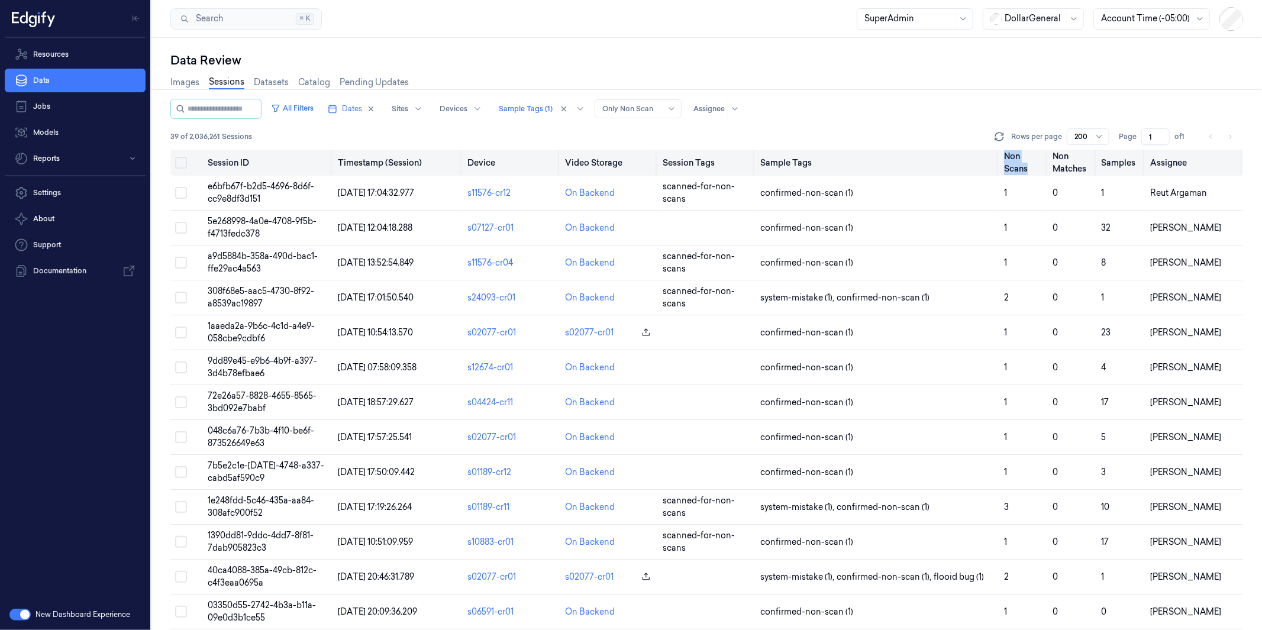
drag, startPoint x: 1001, startPoint y: 159, endPoint x: 1023, endPoint y: 166, distance: 23.0
click at [1023, 166] on th "Non Scans" at bounding box center [1023, 163] width 48 height 26
click at [878, 48] on div "Data Review Images Sessions Datasets Catalog Pending Updates All Filters Dates …" at bounding box center [706, 334] width 1110 height 592
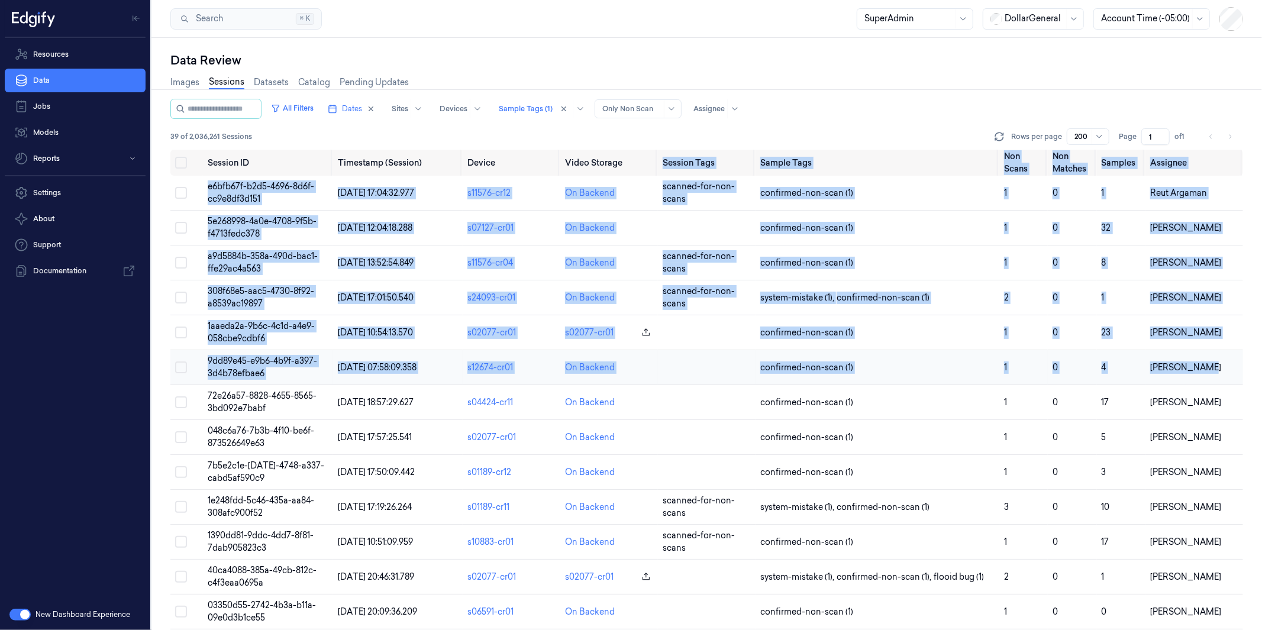
drag, startPoint x: 661, startPoint y: 161, endPoint x: 1169, endPoint y: 375, distance: 551.3
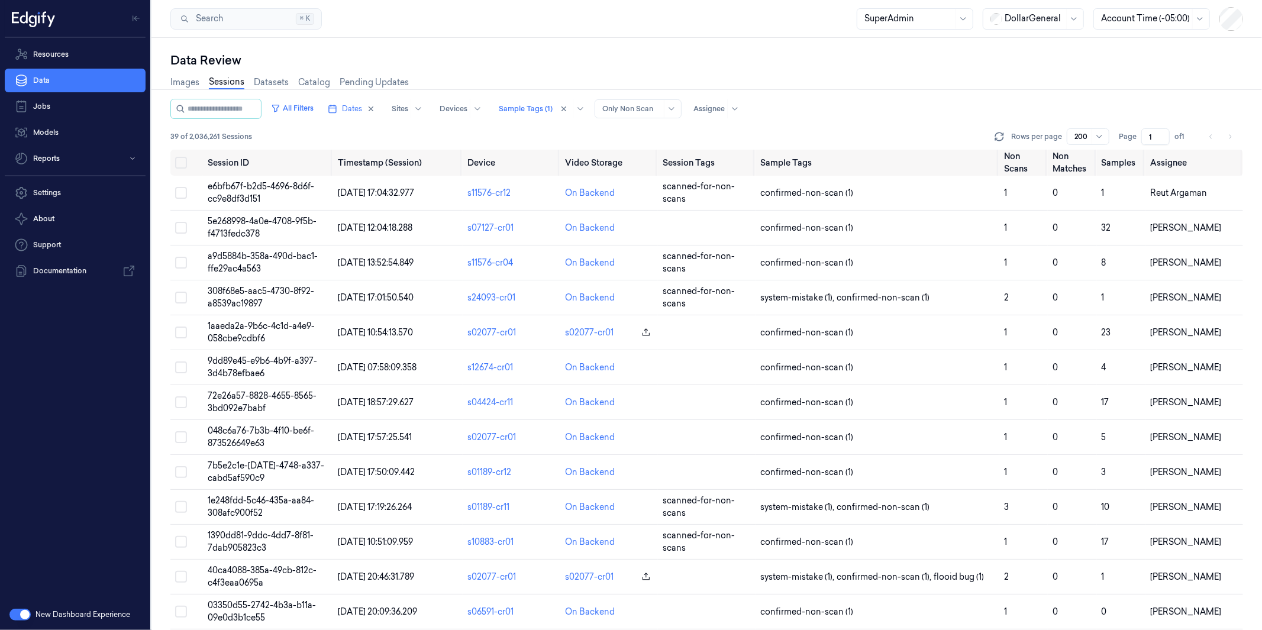
click at [557, 131] on div "39 of 2,036,261 Sessions Rows per page 200 Page 1 of 1" at bounding box center [706, 136] width 1072 height 17
drag, startPoint x: 1219, startPoint y: 334, endPoint x: 673, endPoint y: 332, distance: 545.9
click at [673, 332] on tr "1aaeda2a-9b6c-4c1d-a4e9-058cbe9cdbf6 [DATE] 10:54:13.570 s02077-cr01 s02077-cr0…" at bounding box center [706, 332] width 1072 height 35
click at [844, 73] on div "Images Sessions Datasets Catalog Pending Updates" at bounding box center [706, 84] width 1072 height 30
click at [314, 106] on button "All Filters" at bounding box center [292, 108] width 52 height 19
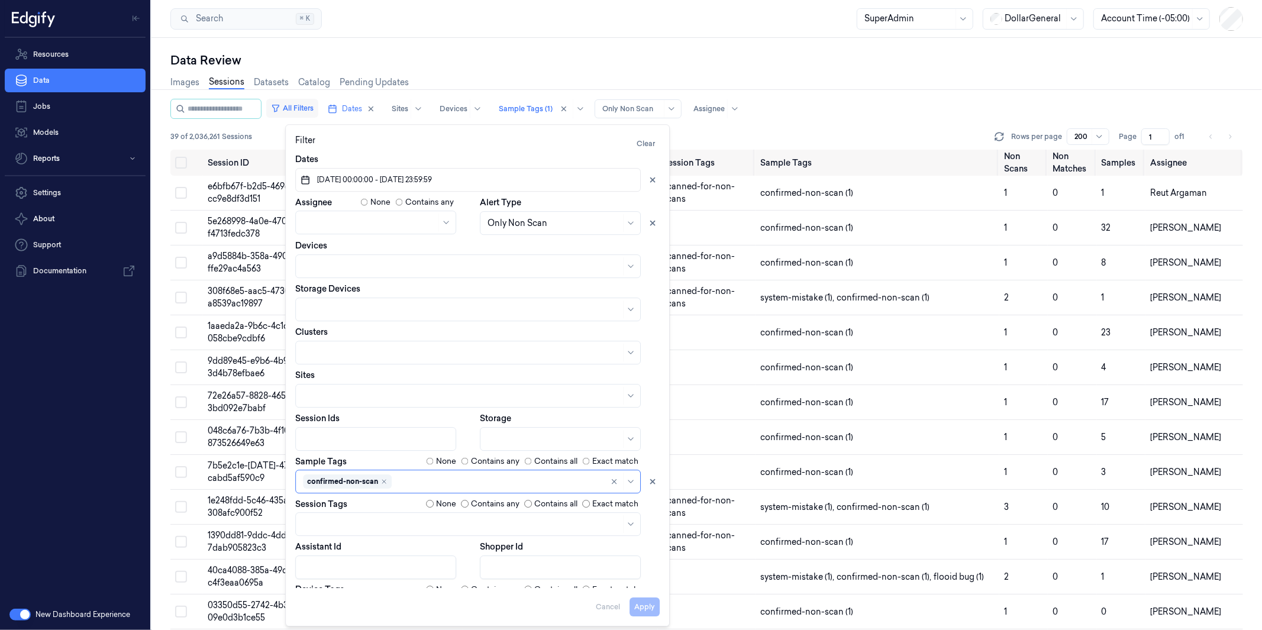
click at [314, 106] on button "All Filters" at bounding box center [292, 108] width 52 height 19
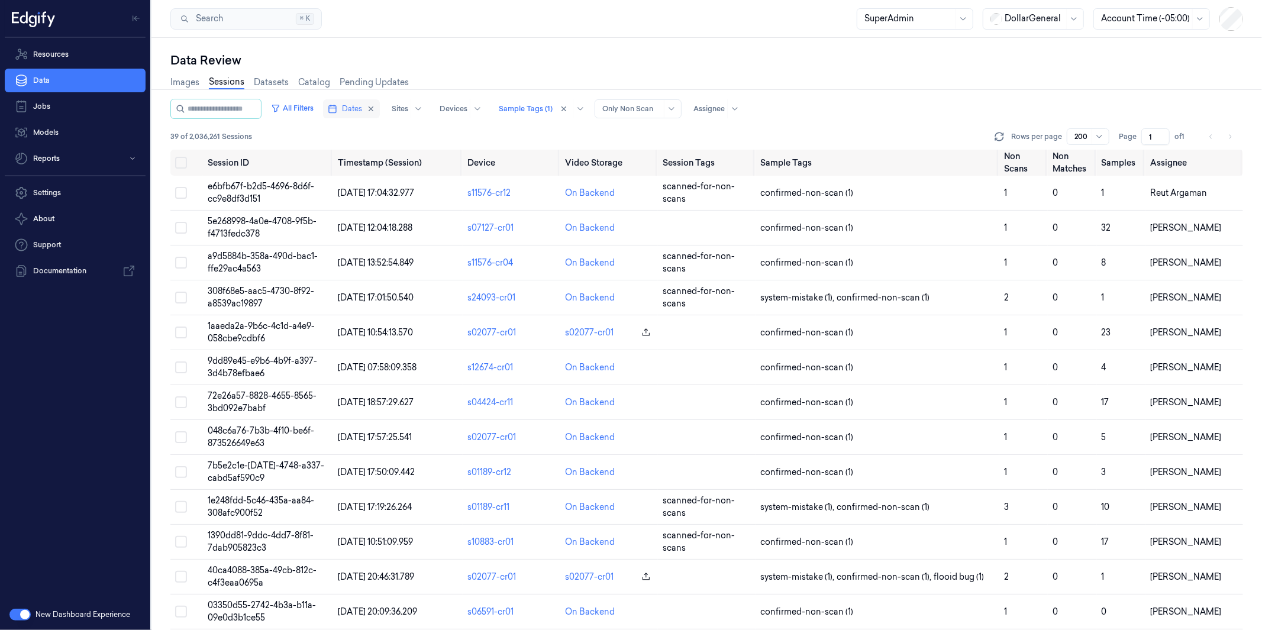
click at [358, 103] on button "Dates" at bounding box center [351, 108] width 57 height 19
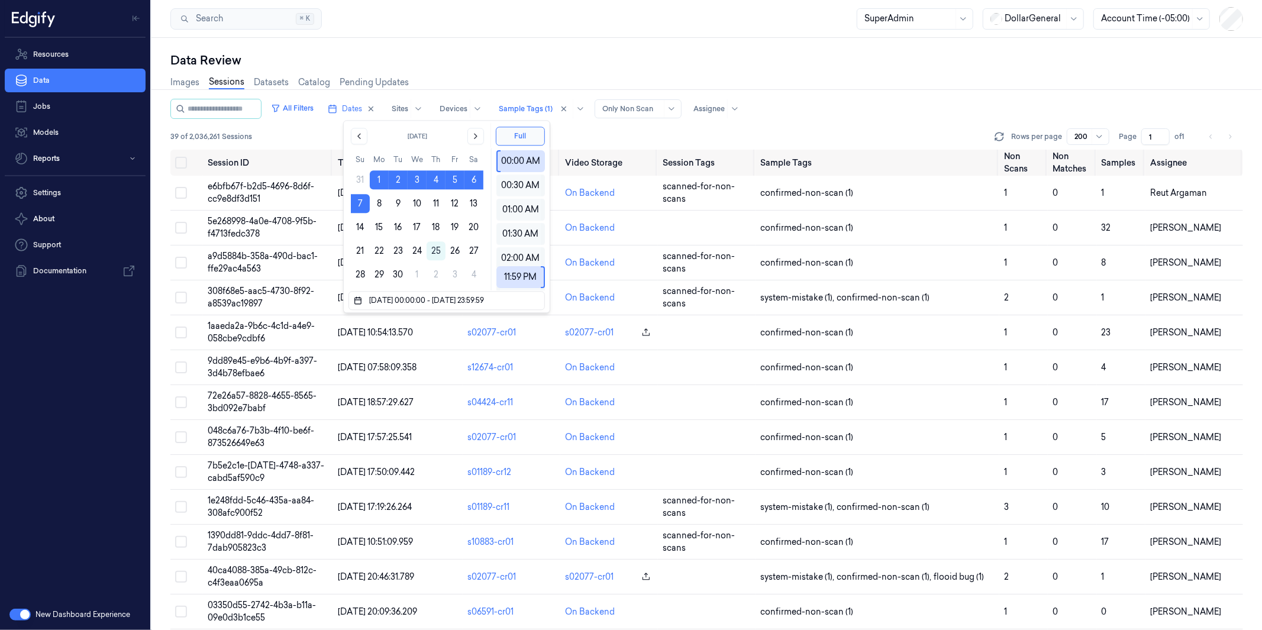
click at [457, 67] on div "Data Review" at bounding box center [706, 60] width 1072 height 17
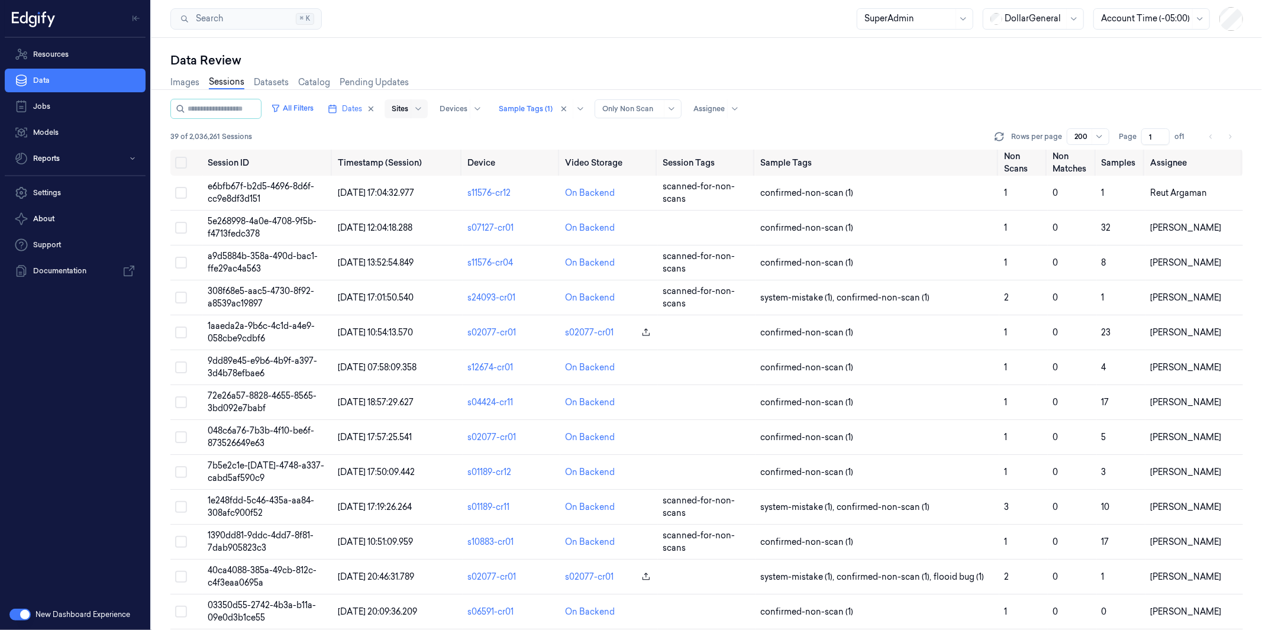
click at [408, 110] on div at bounding box center [400, 109] width 17 height 11
click at [552, 67] on div "Data Review" at bounding box center [706, 60] width 1072 height 17
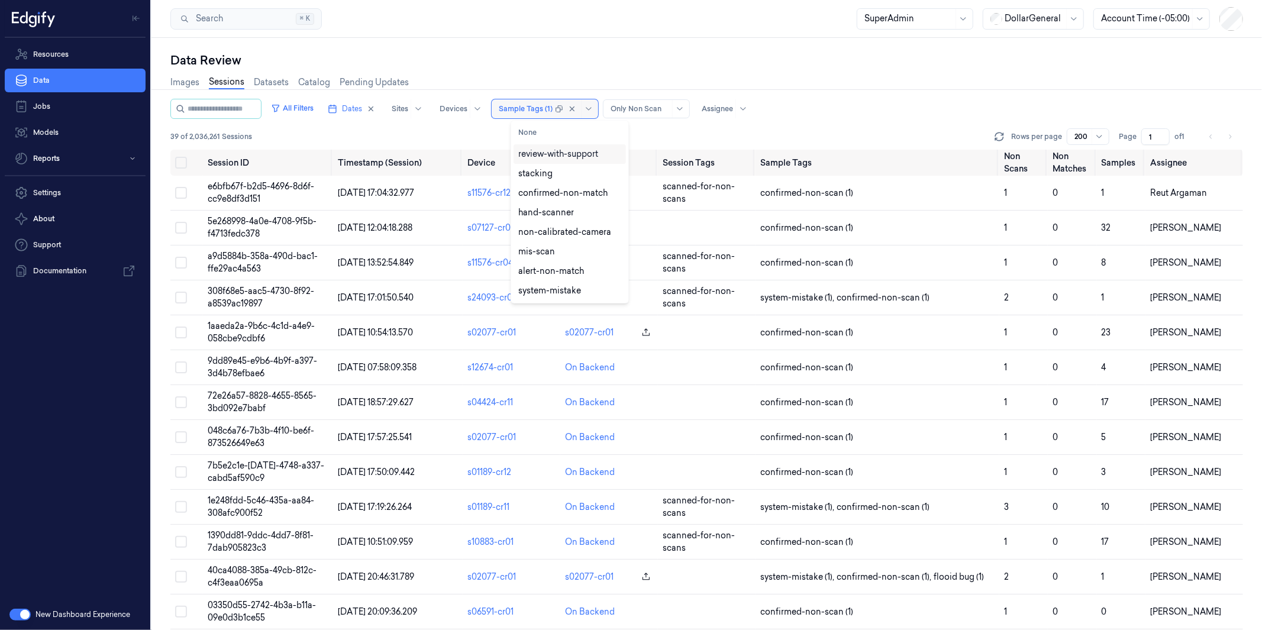
click at [541, 107] on div at bounding box center [526, 109] width 54 height 11
click at [540, 69] on div "Images Sessions Datasets Catalog Pending Updates" at bounding box center [706, 84] width 1072 height 30
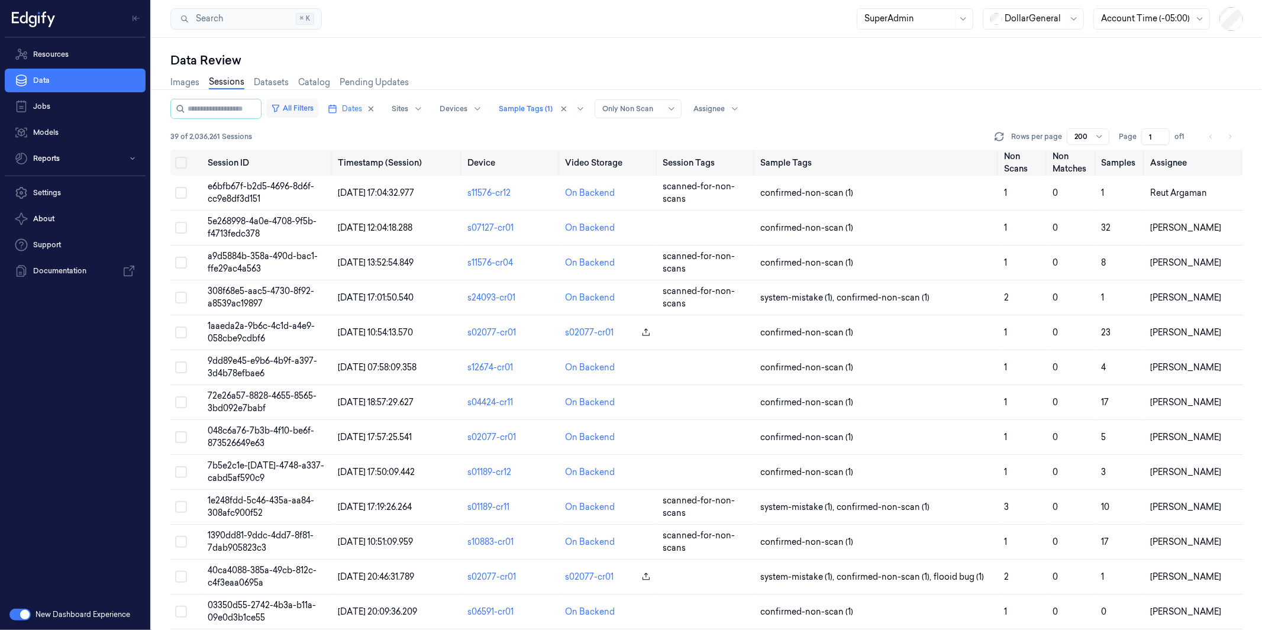
click at [315, 108] on button "All Filters" at bounding box center [292, 108] width 52 height 19
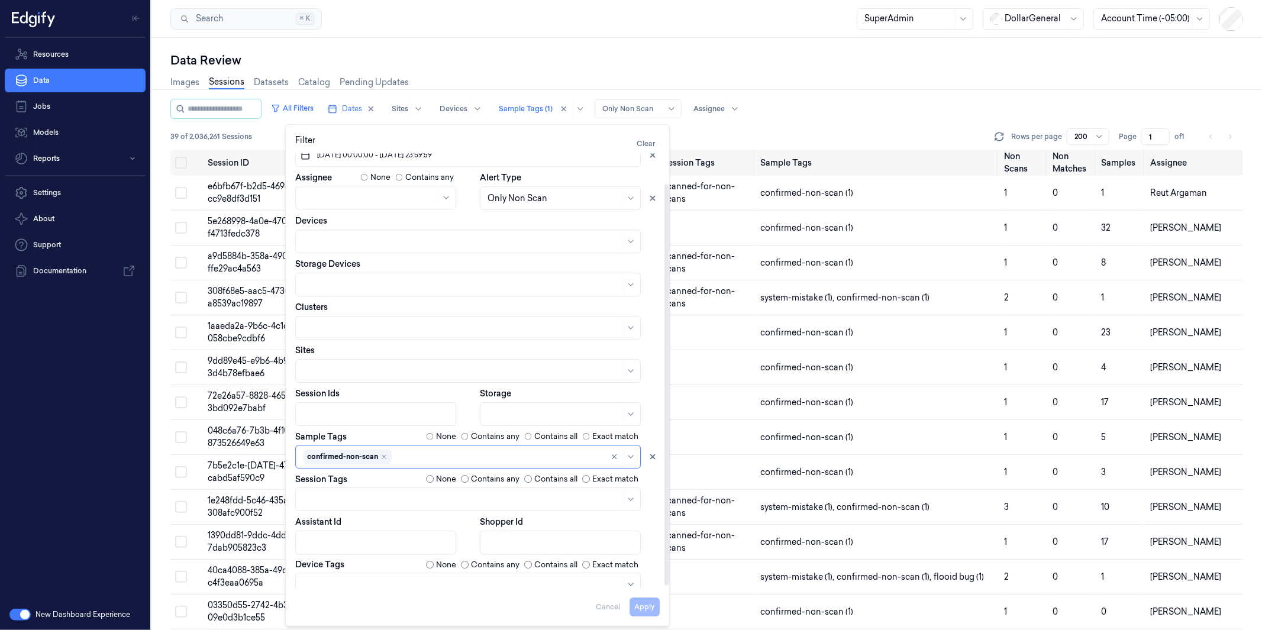
scroll to position [35, 0]
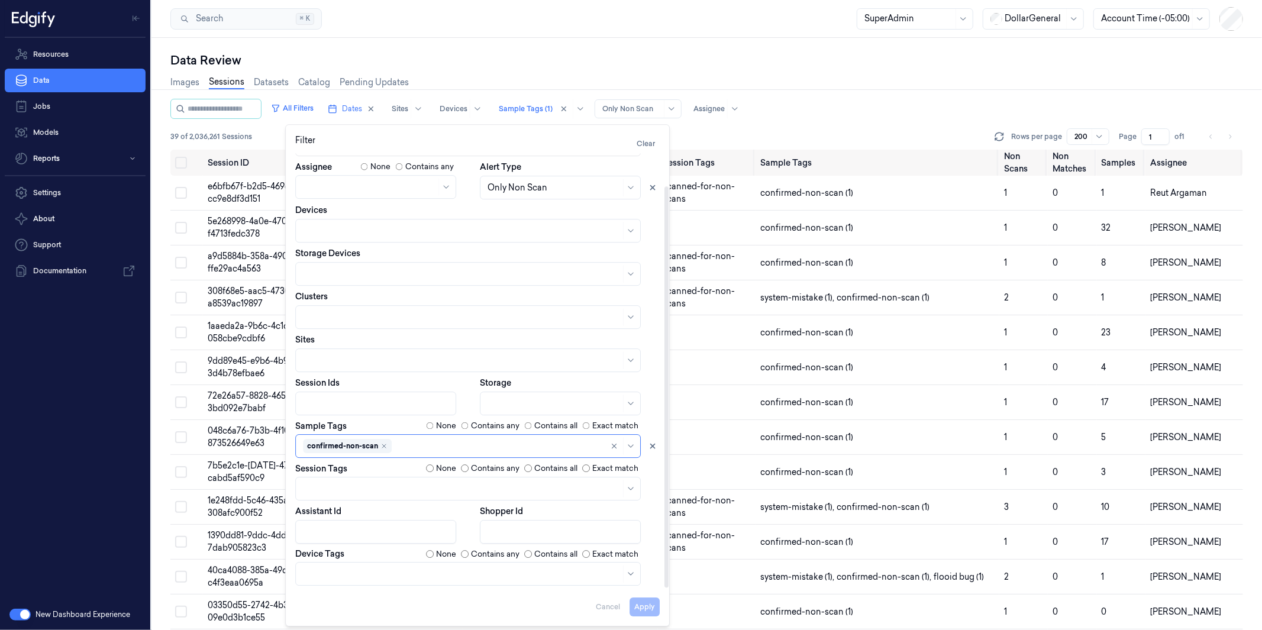
click at [913, 43] on div "Data Review Images Sessions Datasets Catalog Pending Updates All Filters Dates …" at bounding box center [706, 334] width 1110 height 592
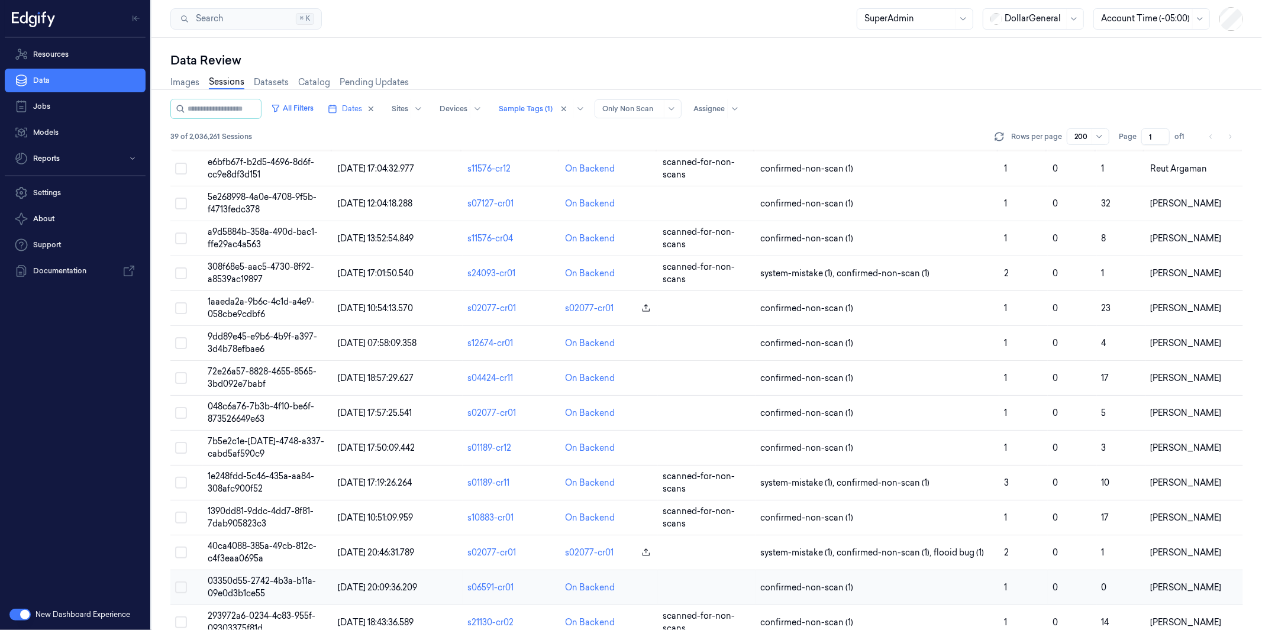
scroll to position [0, 0]
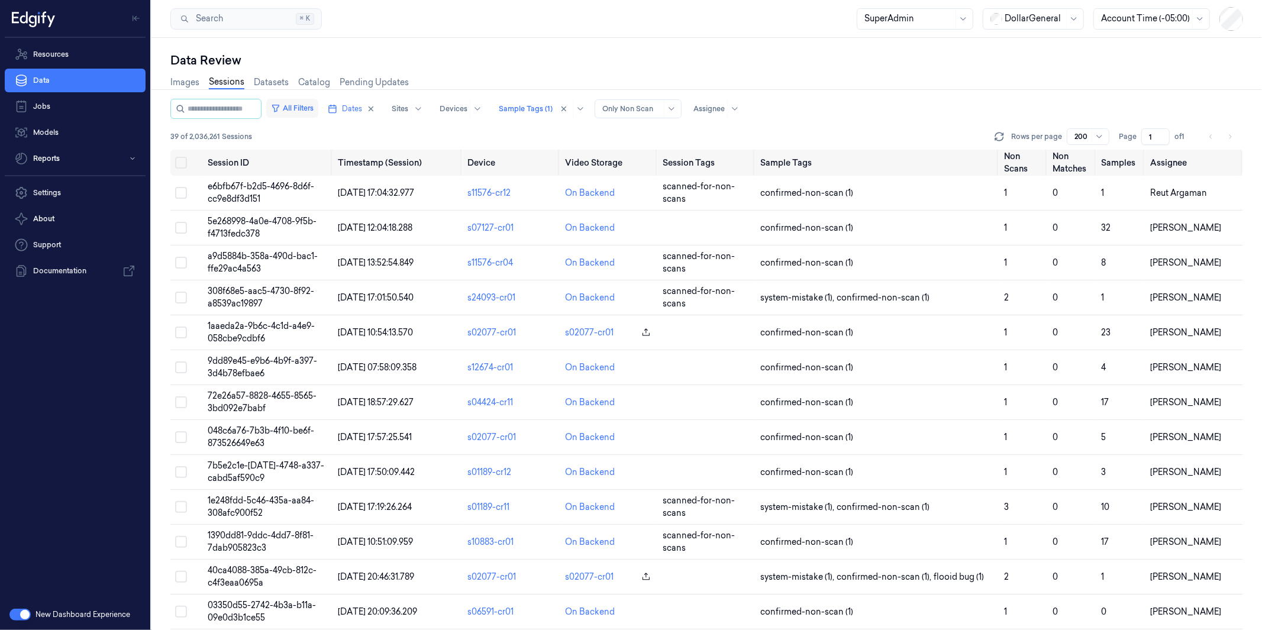
click at [312, 108] on button "All Filters" at bounding box center [292, 108] width 52 height 19
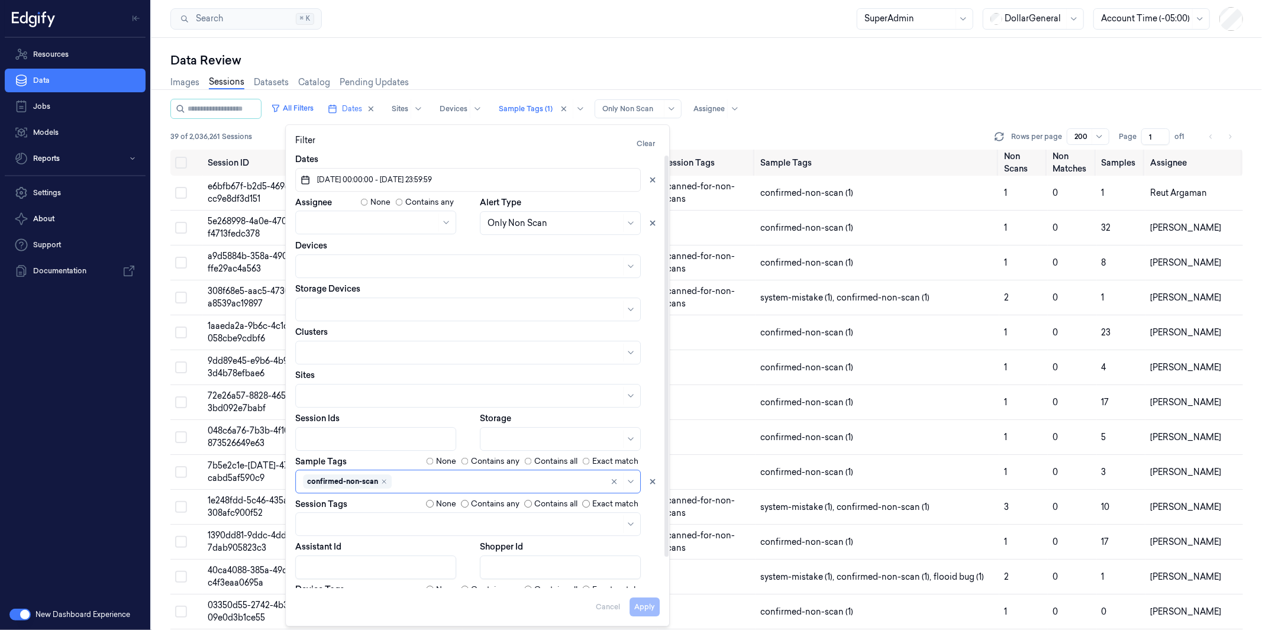
scroll to position [35, 0]
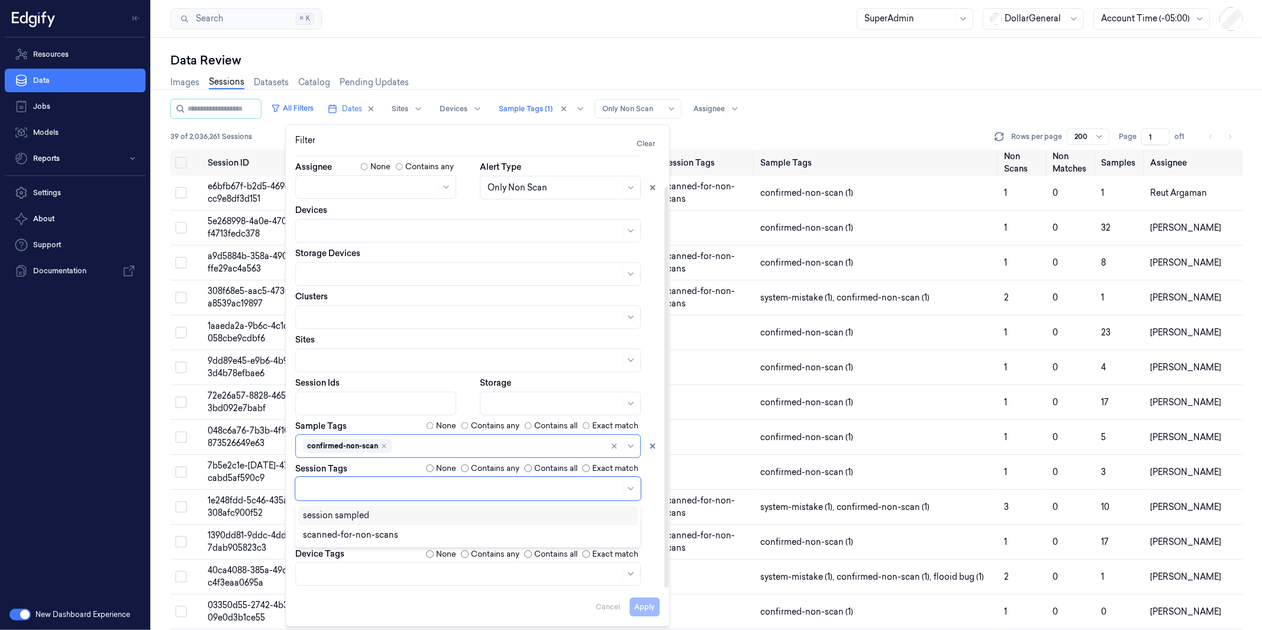
click at [363, 486] on div at bounding box center [462, 488] width 318 height 12
click at [364, 529] on div "scanned-for-non-scans" at bounding box center [350, 535] width 95 height 12
click at [645, 604] on button "Apply" at bounding box center [644, 607] width 30 height 19
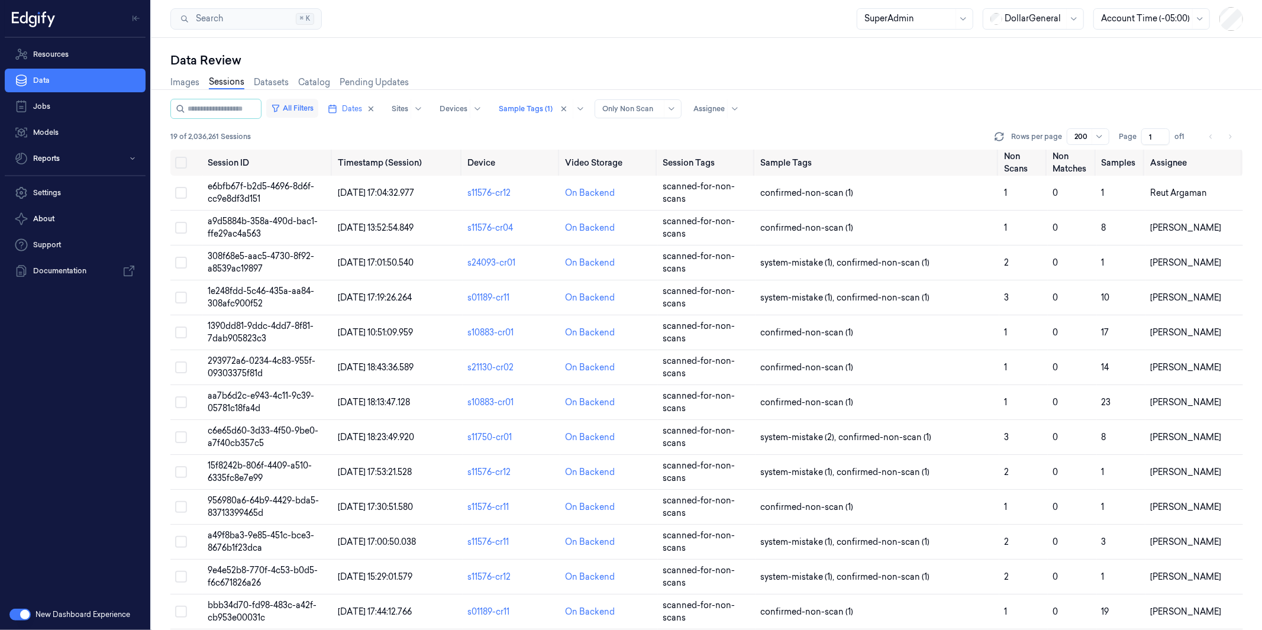
click at [318, 105] on button "All Filters" at bounding box center [292, 108] width 52 height 19
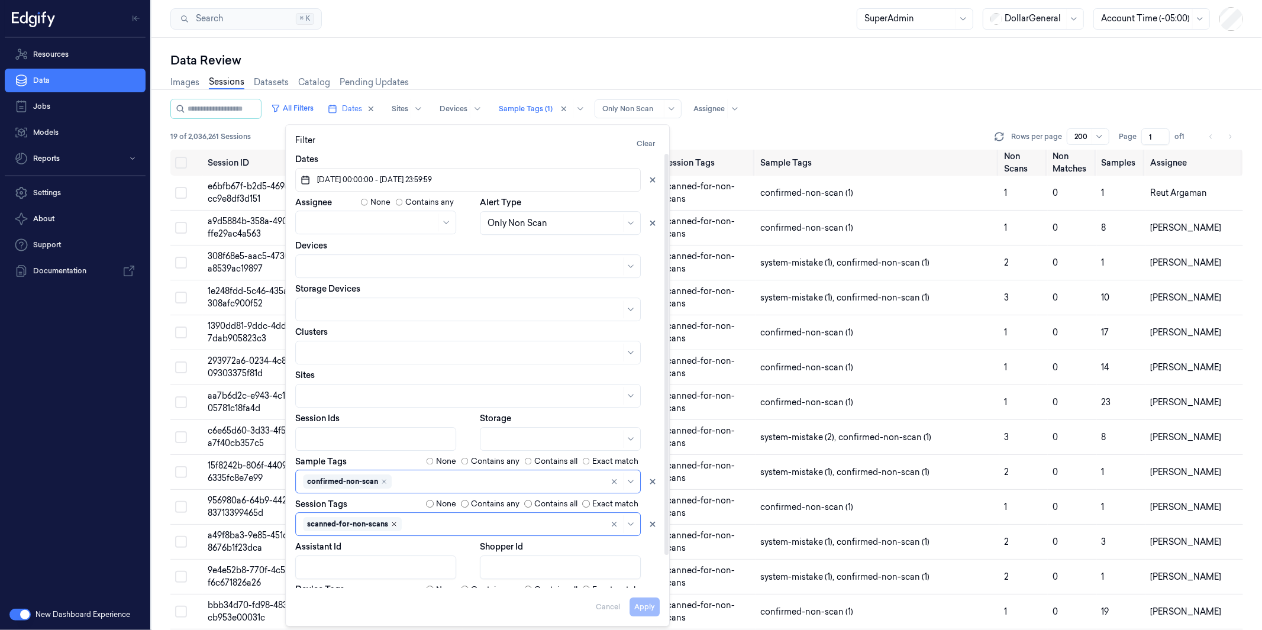
click at [392, 525] on icon "Remove ,scanned-for-non-scans" at bounding box center [393, 523] width 7 height 7
click at [654, 604] on button "Apply" at bounding box center [644, 607] width 30 height 19
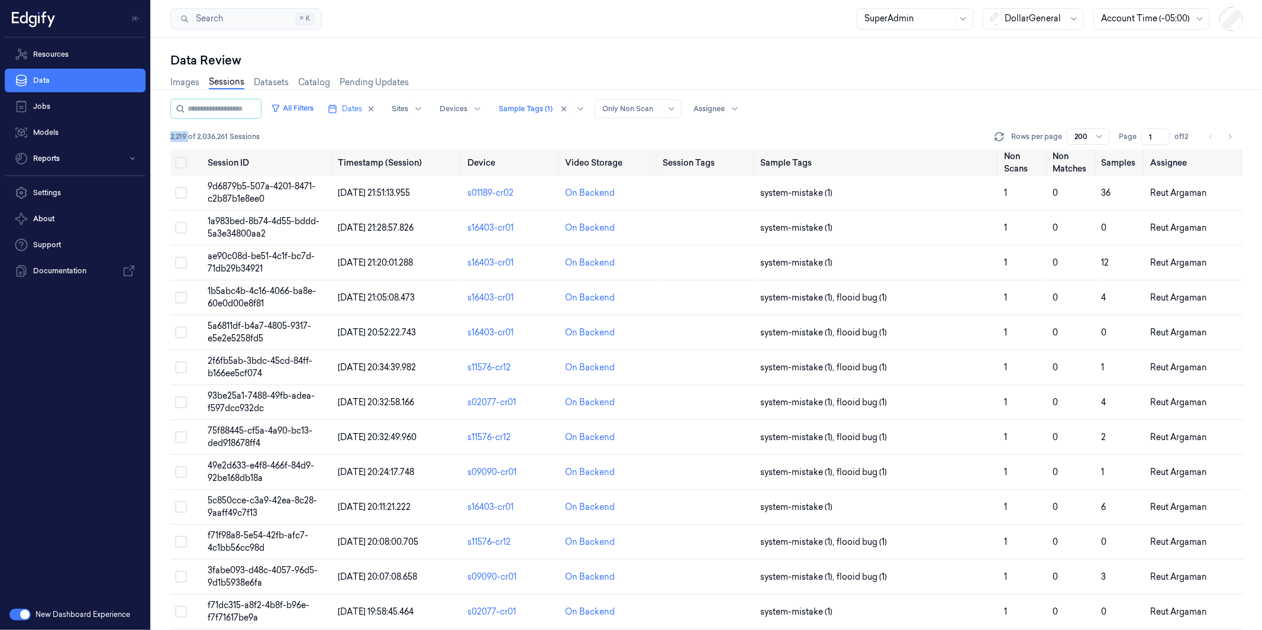
drag, startPoint x: 189, startPoint y: 135, endPoint x: 167, endPoint y: 132, distance: 22.7
click at [167, 132] on div "Data Review Images Sessions Datasets Catalog Pending Updates All Filters Dates …" at bounding box center [706, 334] width 1110 height 592
click at [314, 109] on button "All Filters" at bounding box center [292, 108] width 52 height 19
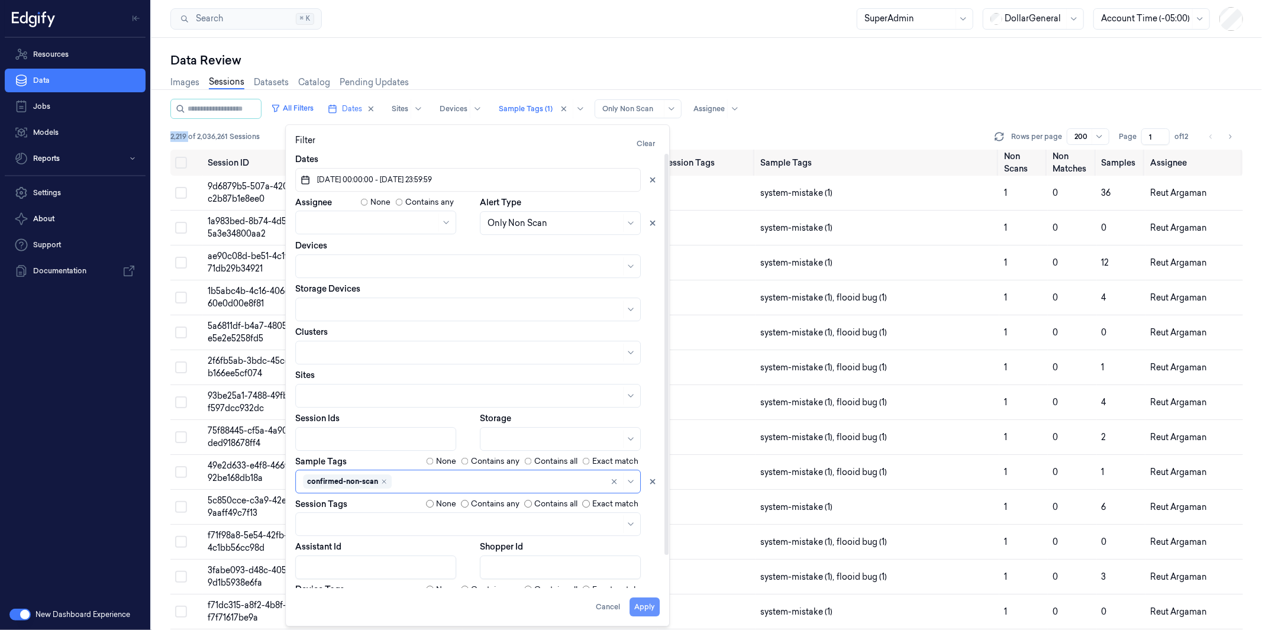
click at [642, 607] on button "Apply" at bounding box center [644, 607] width 30 height 19
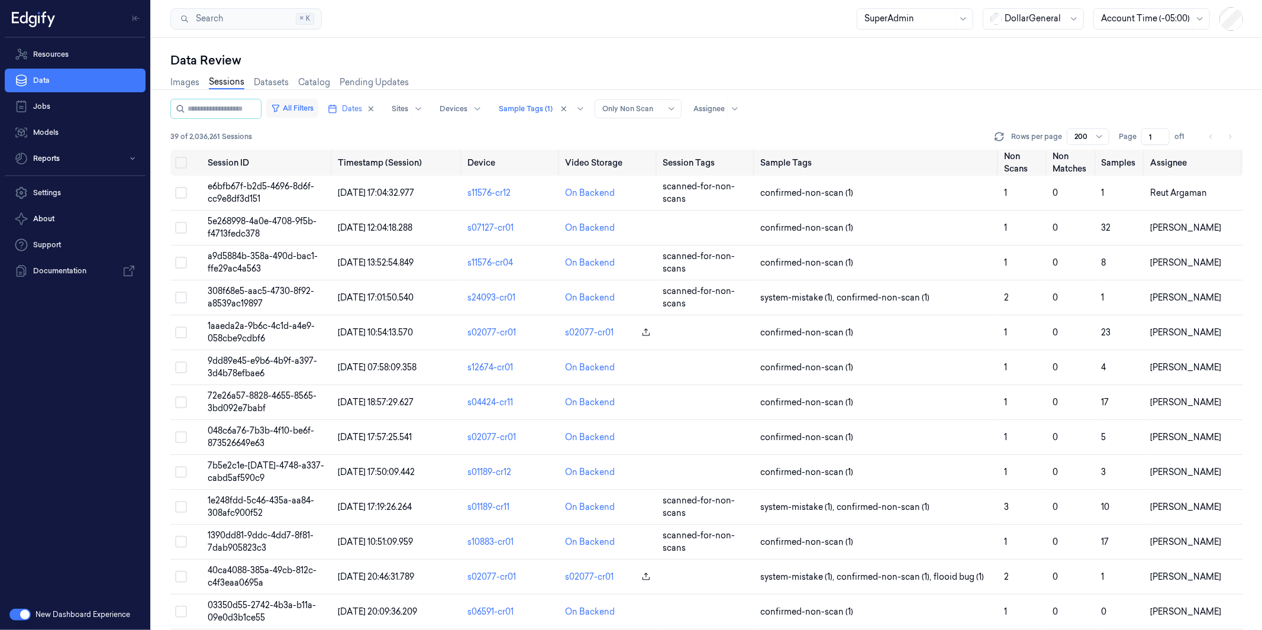
click at [318, 111] on button "All Filters" at bounding box center [292, 108] width 52 height 19
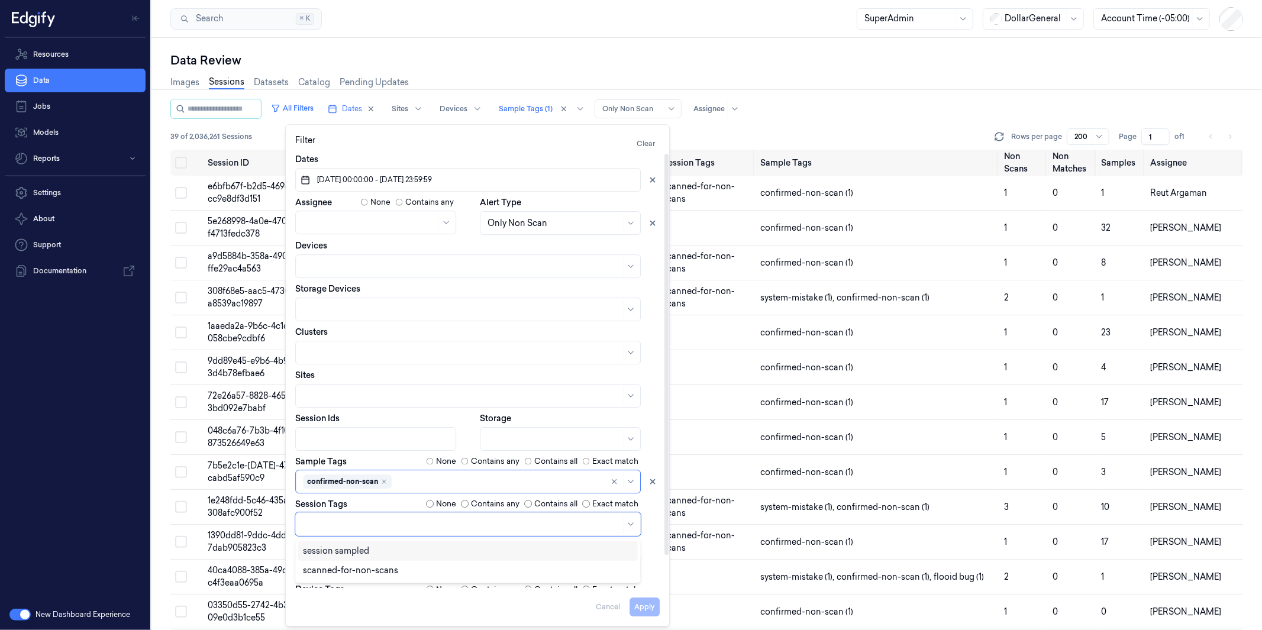
click at [361, 520] on div at bounding box center [462, 524] width 318 height 12
click at [374, 569] on div "scanned-for-non-scans" at bounding box center [350, 570] width 95 height 12
click at [386, 485] on div "confirmed-non-scan" at bounding box center [467, 482] width 345 height 24
click at [658, 607] on button "Apply" at bounding box center [644, 607] width 30 height 19
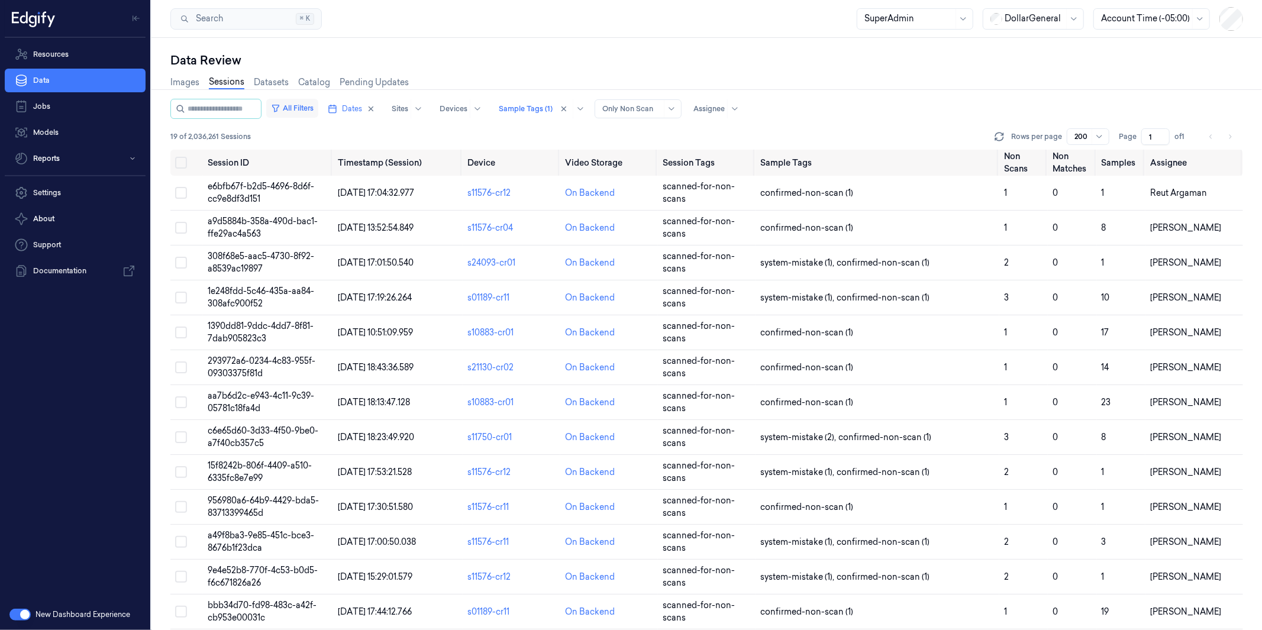
click at [318, 110] on button "All Filters" at bounding box center [292, 108] width 52 height 19
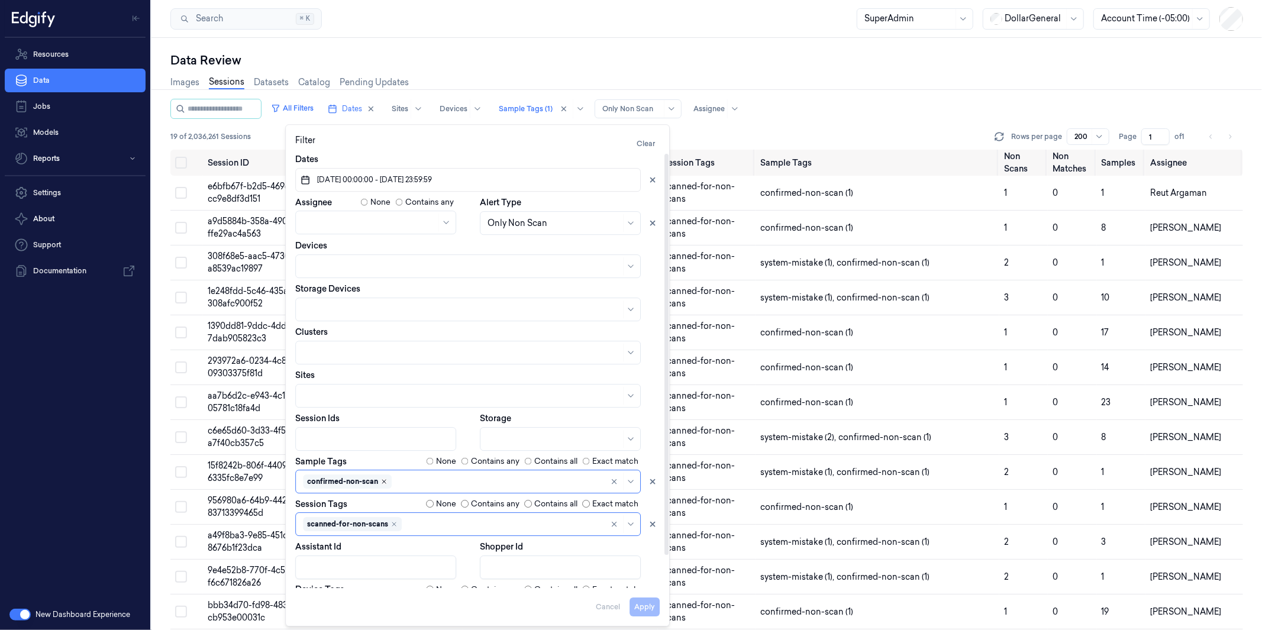
click at [383, 481] on icon "Remove ,confirmed-non-scan" at bounding box center [383, 481] width 7 height 7
click at [648, 607] on button "Apply" at bounding box center [644, 607] width 30 height 19
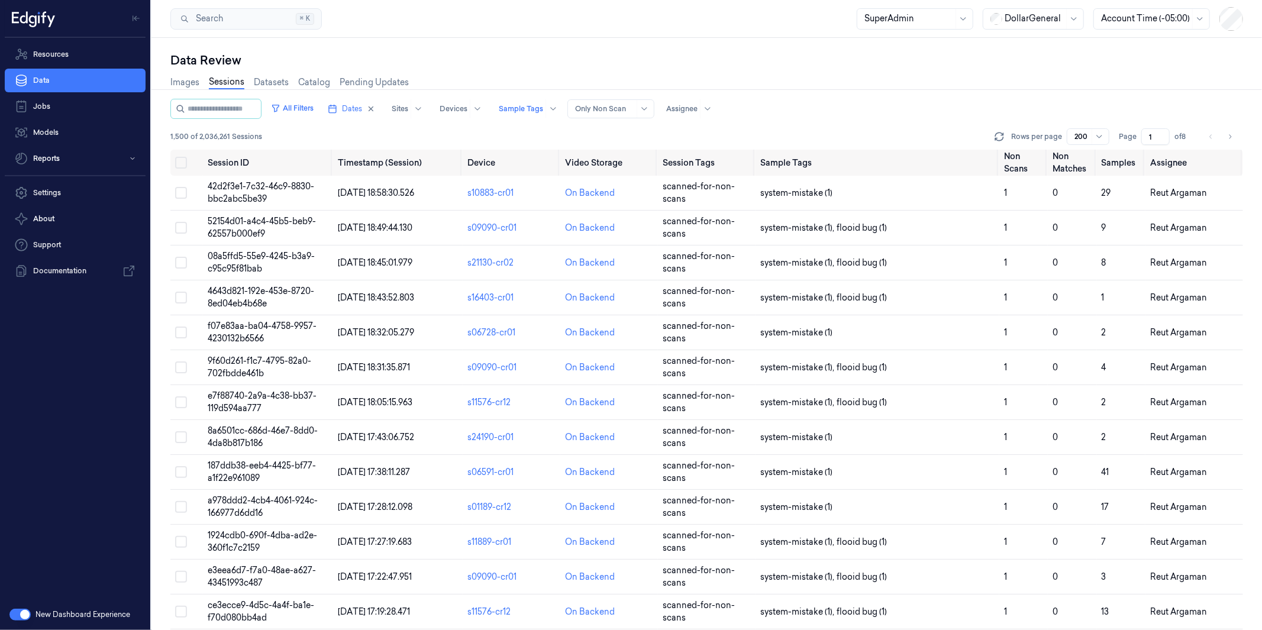
click at [574, 43] on div "Data Review Images Sessions Datasets Catalog Pending Updates All Filters Dates …" at bounding box center [706, 334] width 1110 height 592
click at [318, 105] on button "All Filters" at bounding box center [292, 108] width 52 height 19
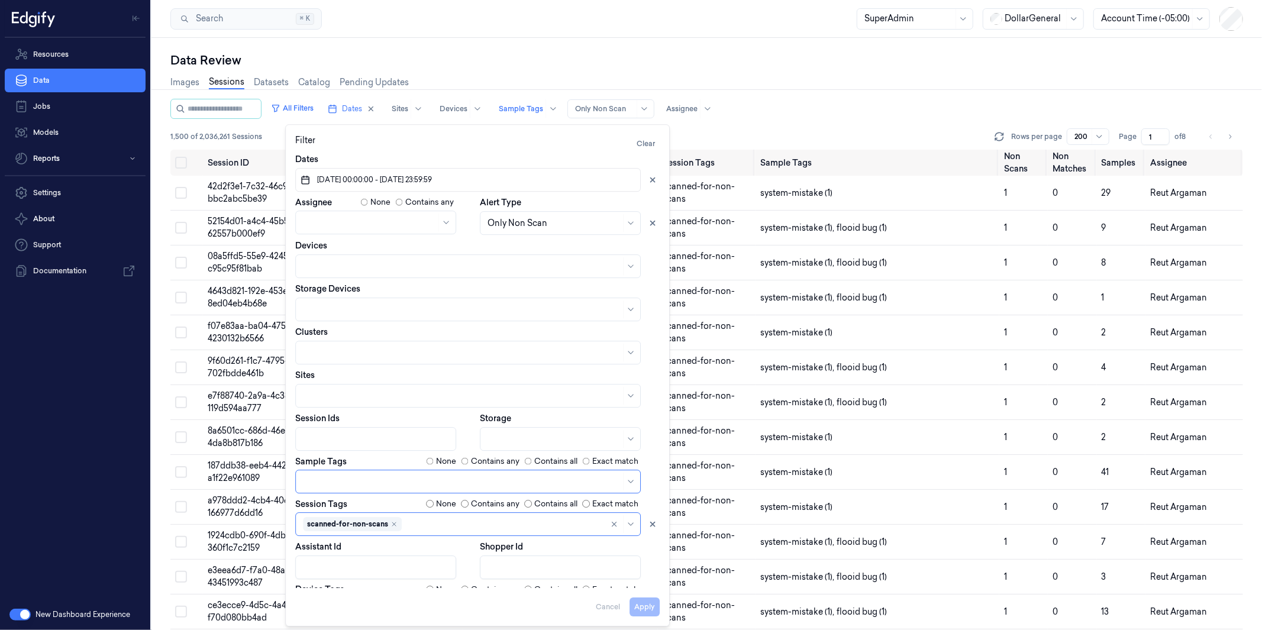
click at [477, 44] on div "Data Review Images Sessions Datasets Catalog Pending Updates All Filters Dates …" at bounding box center [706, 334] width 1110 height 592
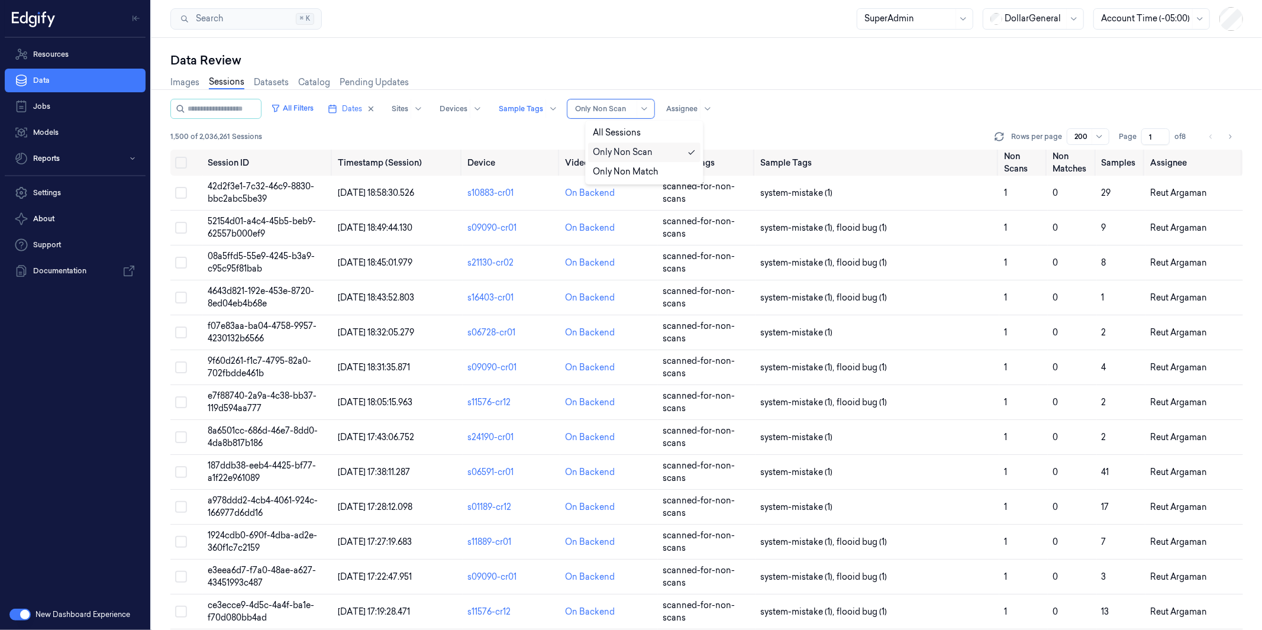
click at [616, 109] on div at bounding box center [604, 109] width 59 height 11
click at [813, 91] on div "Images Sessions Datasets Catalog Pending Updates" at bounding box center [706, 84] width 1072 height 30
click at [543, 106] on div at bounding box center [521, 109] width 44 height 11
click at [553, 52] on div "Data Review" at bounding box center [706, 60] width 1072 height 17
click at [176, 137] on span "1,500 of 2,036,261 Sessions" at bounding box center [216, 136] width 92 height 11
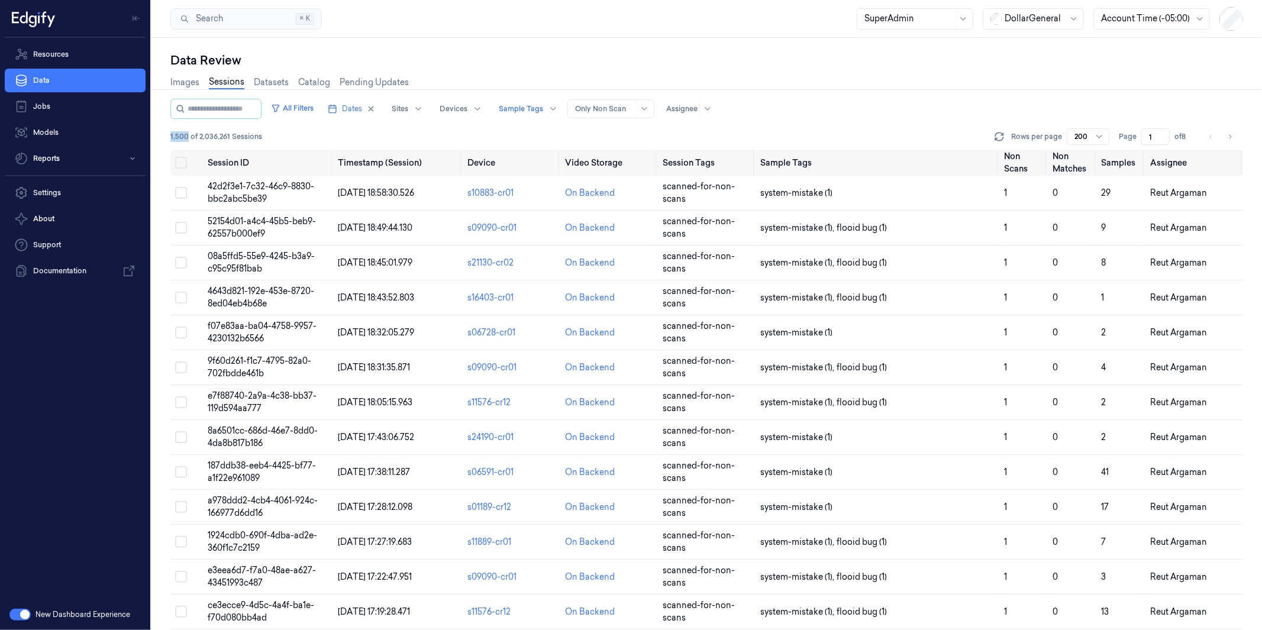
click at [176, 137] on span "1,500 of 2,036,261 Sessions" at bounding box center [216, 136] width 92 height 11
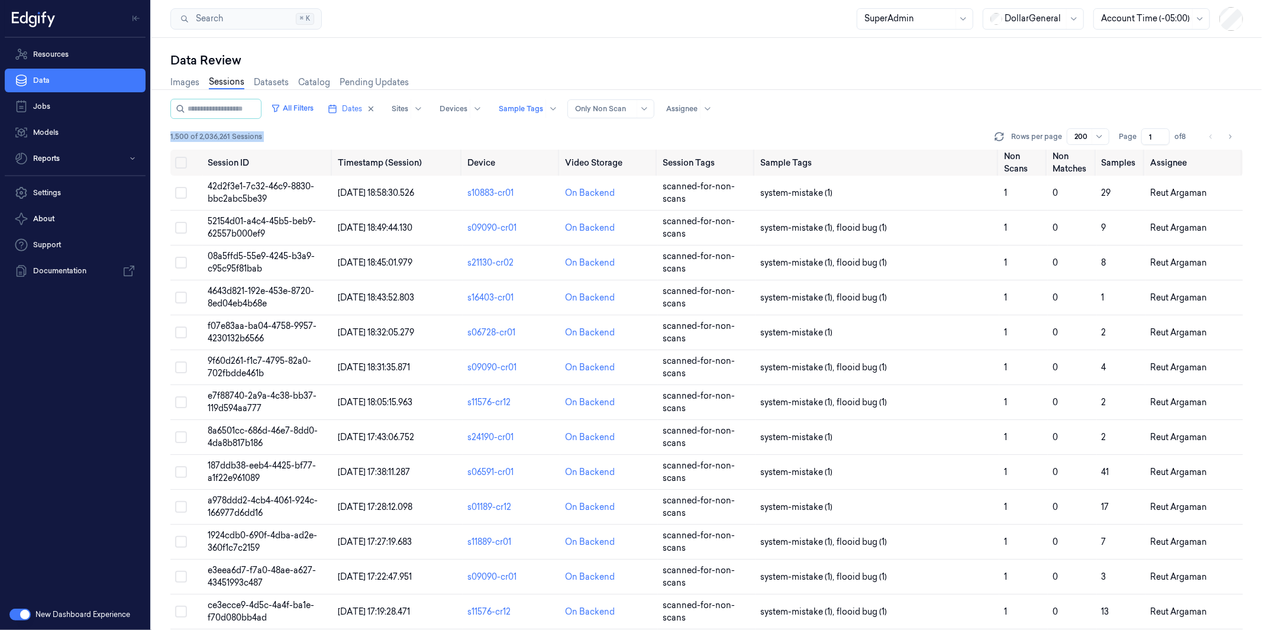
click at [176, 137] on span "1,500 of 2,036,261 Sessions" at bounding box center [216, 136] width 92 height 11
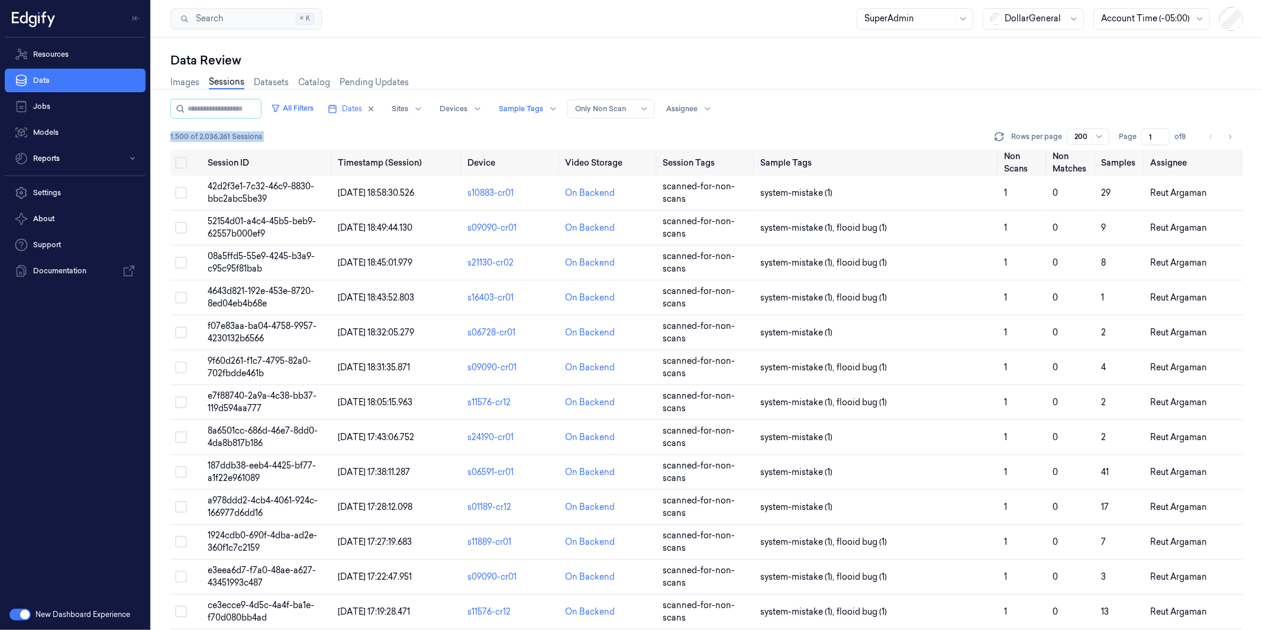
click at [176, 137] on span "1,500 of 2,036,261 Sessions" at bounding box center [216, 136] width 92 height 11
drag, startPoint x: 694, startPoint y: 339, endPoint x: 653, endPoint y: 321, distance: 45.5
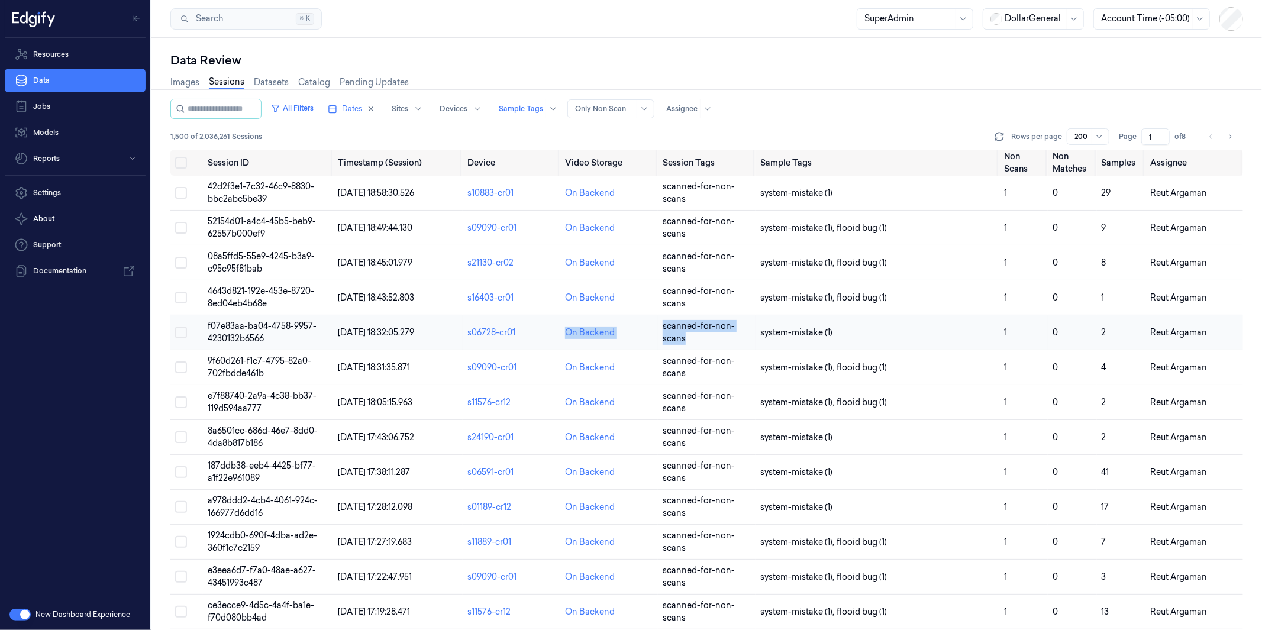
click at [653, 321] on tr "f07e83aa-ba04-4758-9957-4230132b6566 [DATE] 18:32:05.279 s06728-cr01 On Backend…" at bounding box center [706, 332] width 1072 height 35
click at [659, 324] on td "scanned-for-non-scans" at bounding box center [707, 332] width 98 height 35
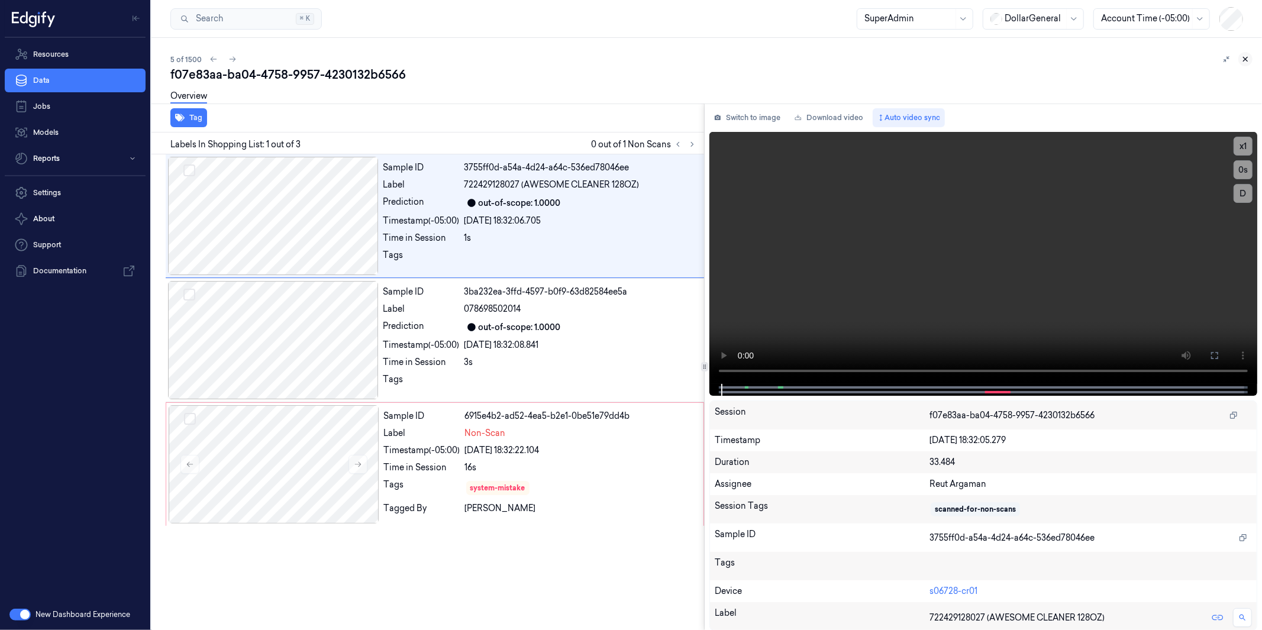
click at [1251, 57] on button at bounding box center [1245, 59] width 14 height 14
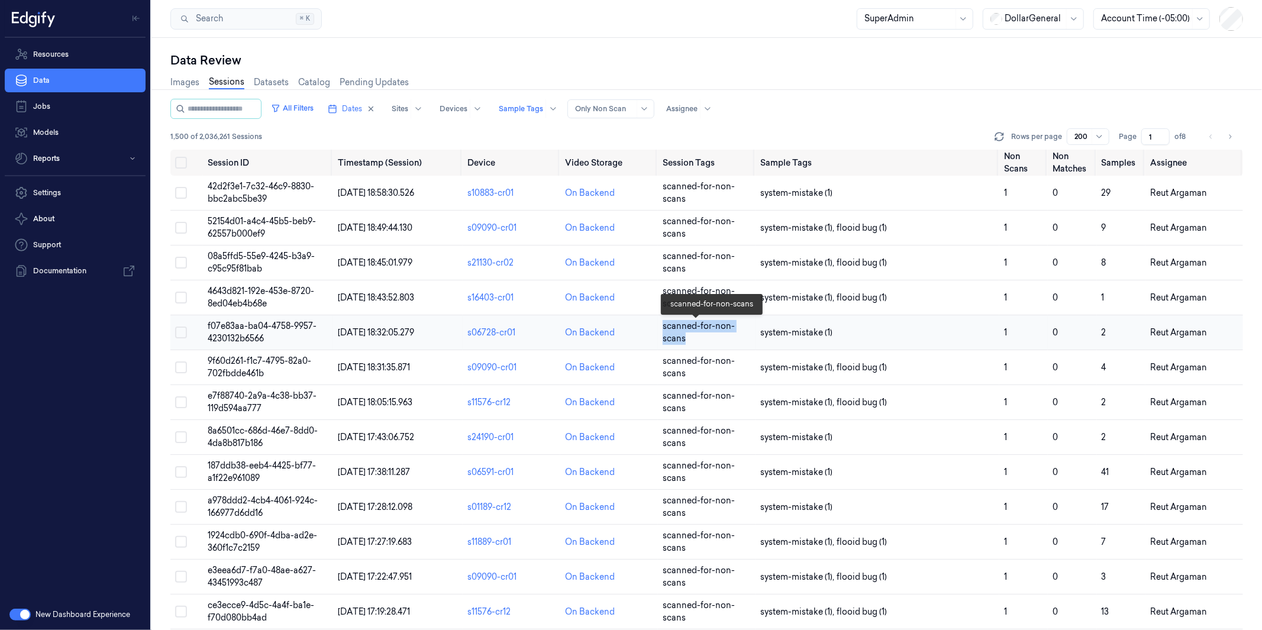
drag, startPoint x: 714, startPoint y: 341, endPoint x: 661, endPoint y: 326, distance: 54.5
click at [661, 326] on td "scanned-for-non-scans" at bounding box center [707, 332] width 98 height 35
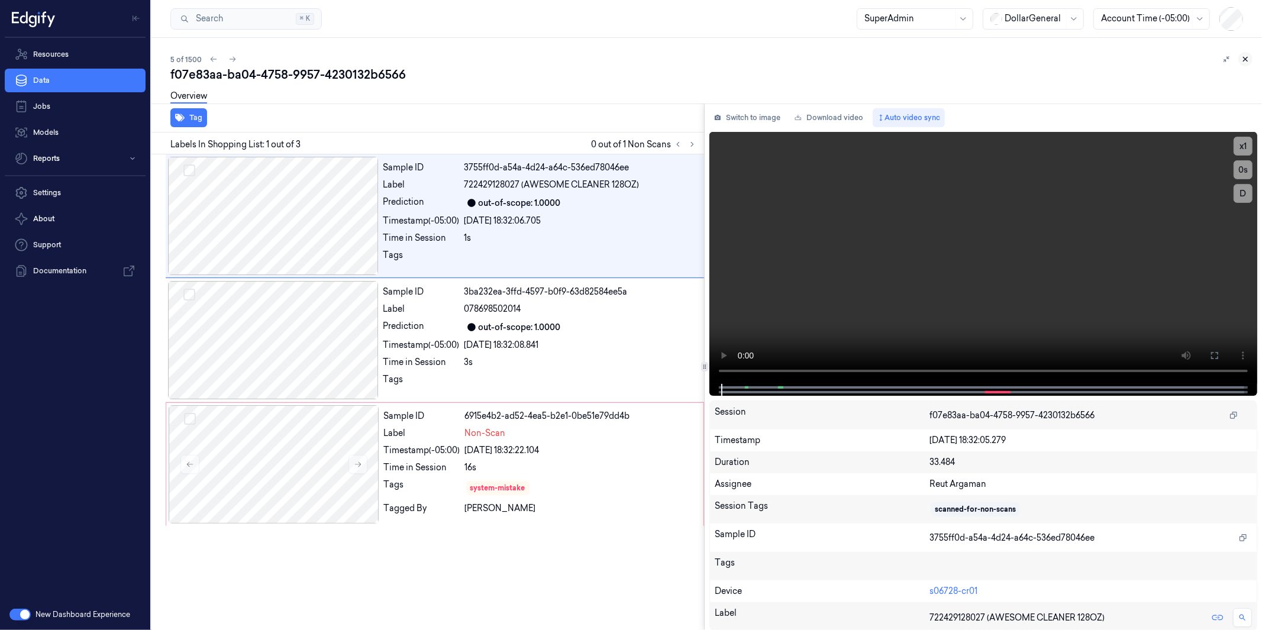
drag, startPoint x: 661, startPoint y: 326, endPoint x: 1246, endPoint y: 56, distance: 643.8
click at [1246, 56] on div "5 of 1500 f07e83aa-ba04-4758-9957-4230132b6566 Overview Tag Labels In Shopping …" at bounding box center [706, 334] width 1110 height 592
click at [1243, 60] on icon at bounding box center [1245, 59] width 8 height 8
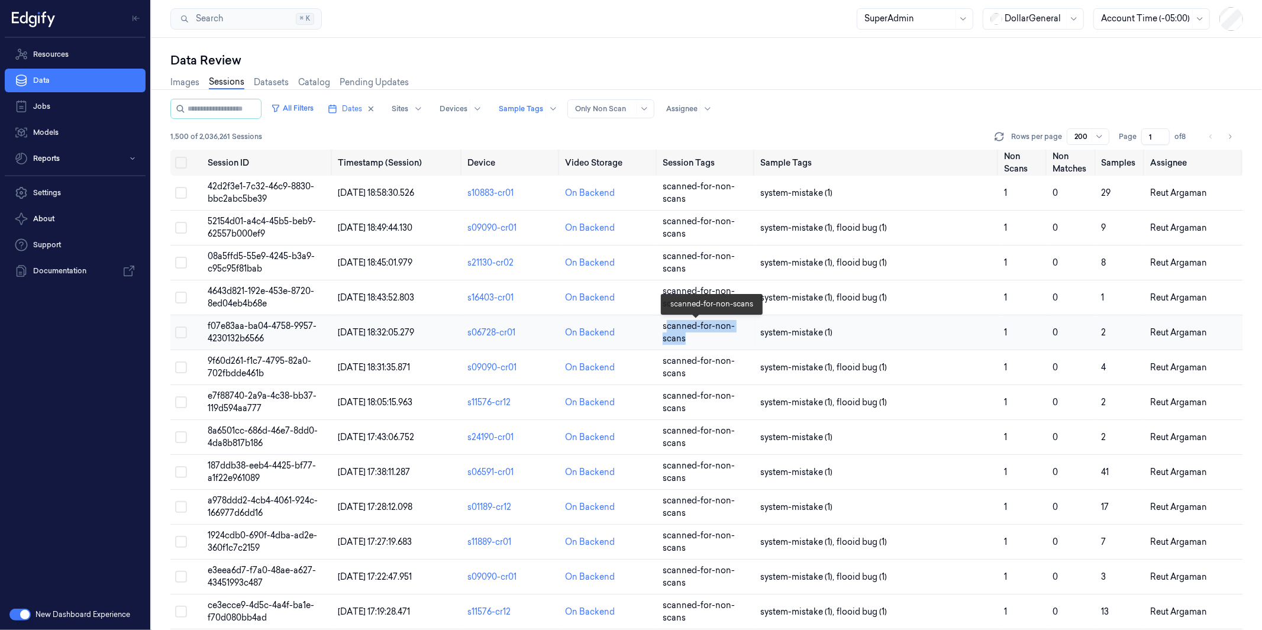
drag, startPoint x: 708, startPoint y: 338, endPoint x: 665, endPoint y: 326, distance: 44.8
click at [665, 326] on td "scanned-for-non-scans" at bounding box center [707, 332] width 98 height 35
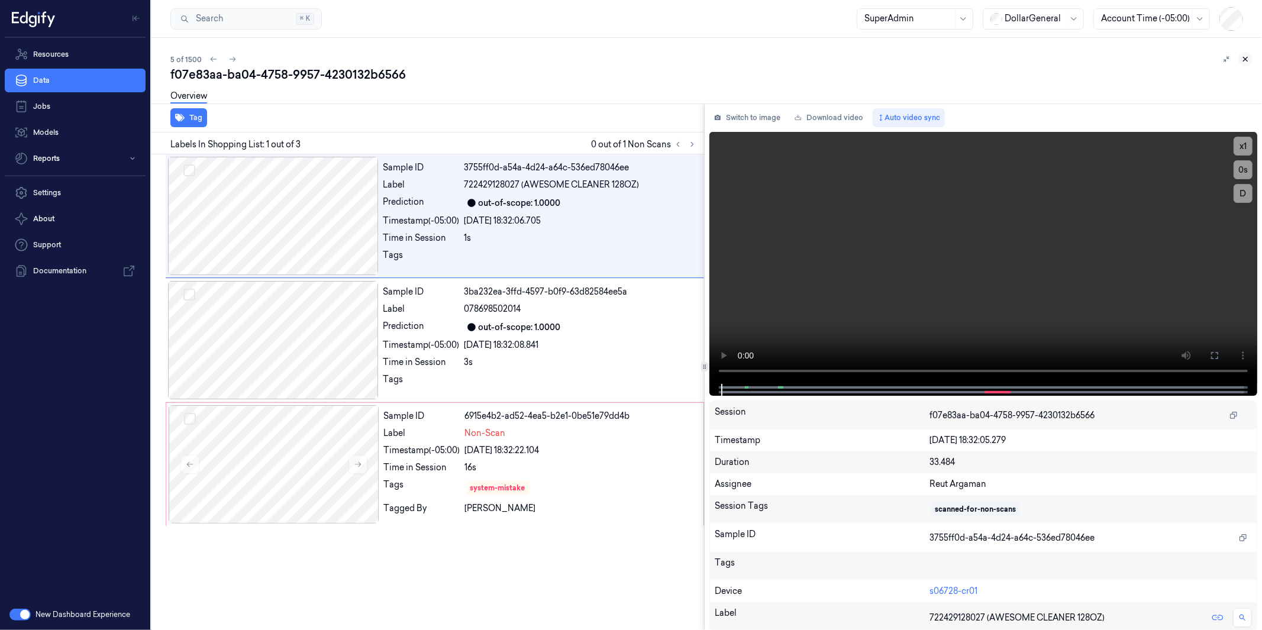
click at [1238, 56] on button at bounding box center [1245, 59] width 14 height 14
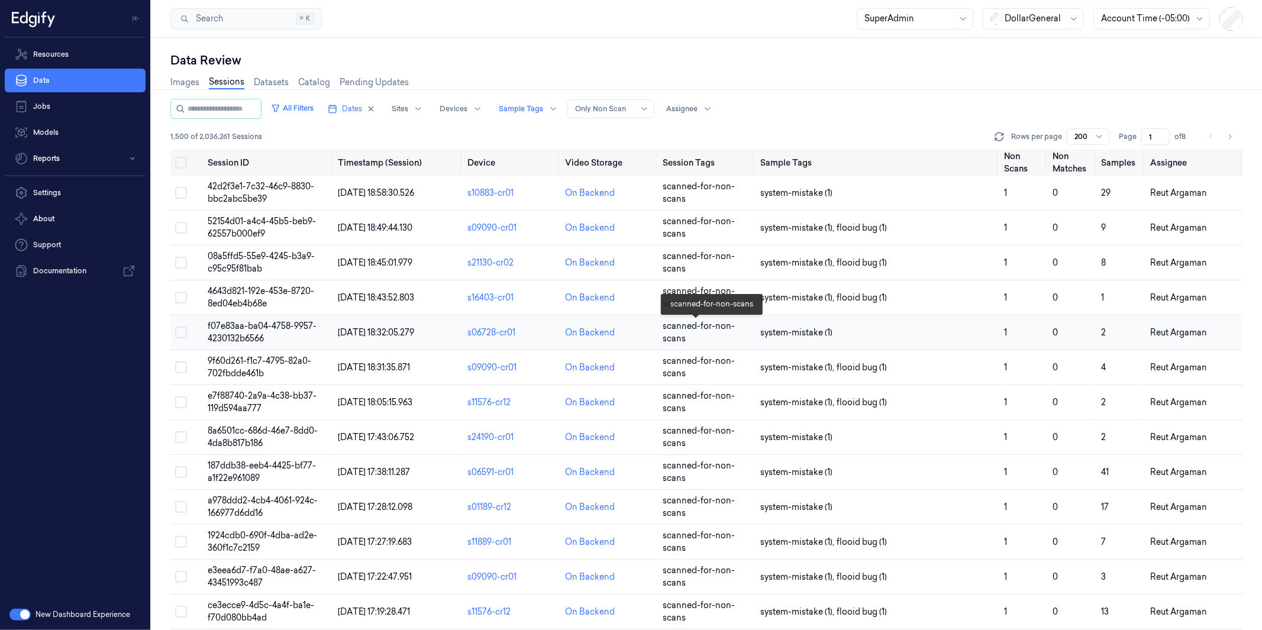
click at [694, 324] on span "scanned-for-non-scans" at bounding box center [698, 332] width 72 height 23
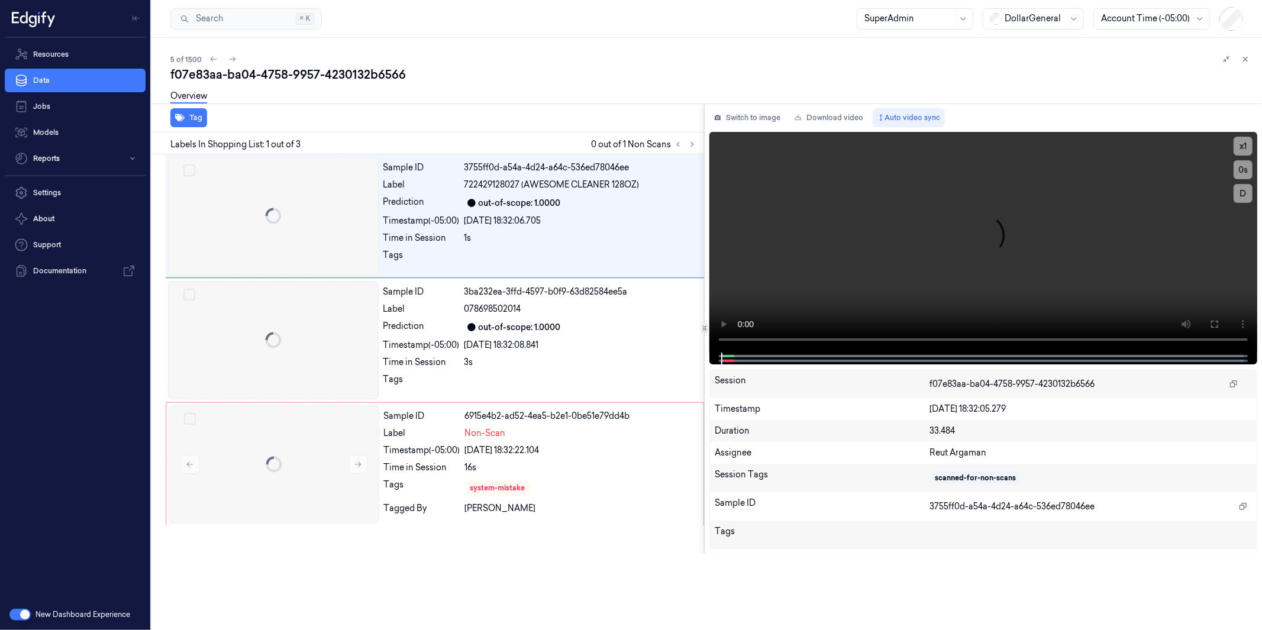
click at [151, 324] on div at bounding box center [151, 334] width 0 height 592
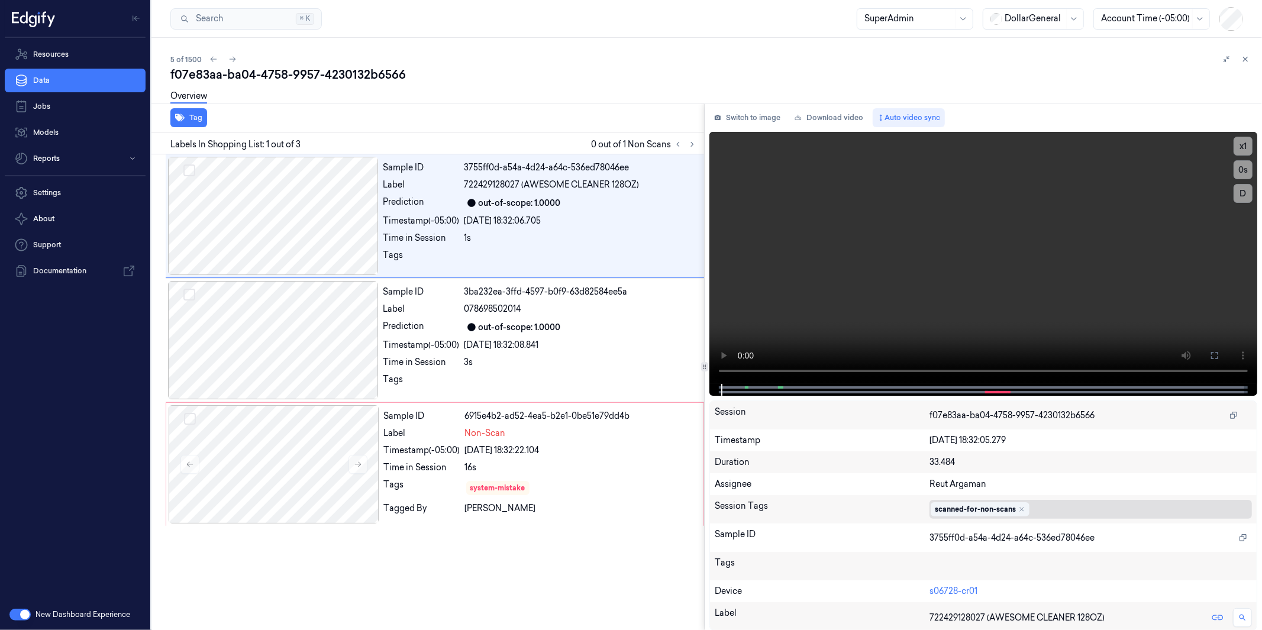
click at [1036, 505] on div at bounding box center [1140, 509] width 213 height 12
click at [1036, 505] on input "text" at bounding box center [1035, 509] width 2 height 12
click at [992, 506] on div "scanned-for-non-scans" at bounding box center [974, 509] width 81 height 11
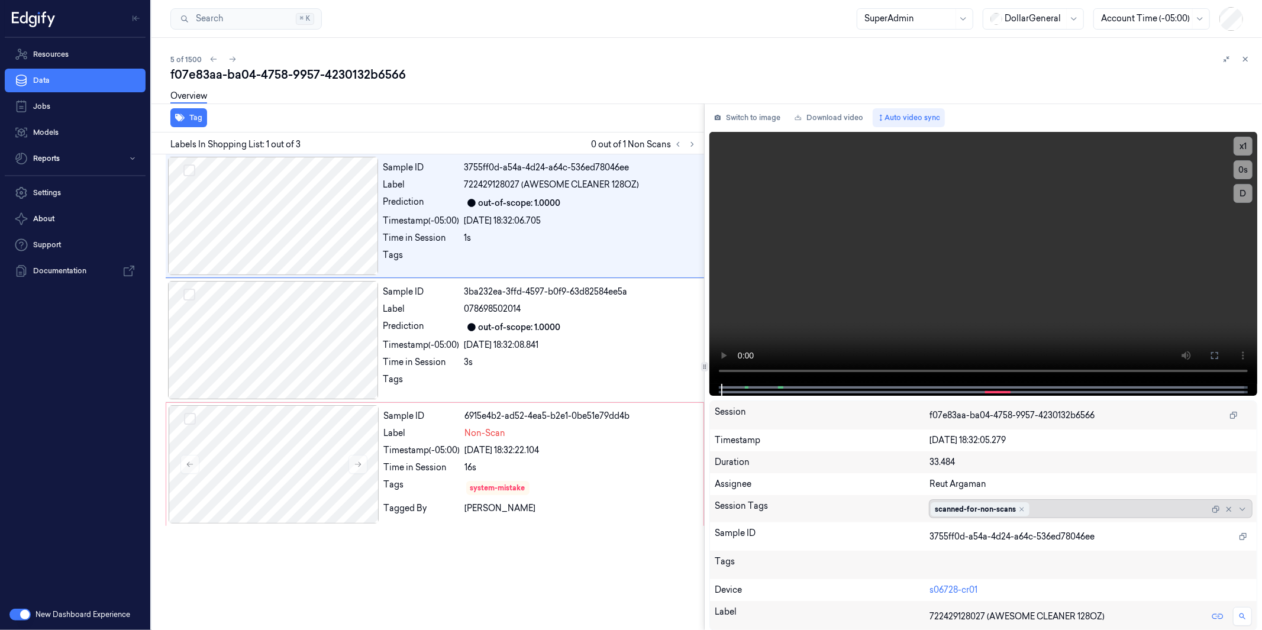
click at [992, 506] on div "scanned-for-non-scans" at bounding box center [974, 509] width 81 height 11
